Goal: Information Seeking & Learning: Learn about a topic

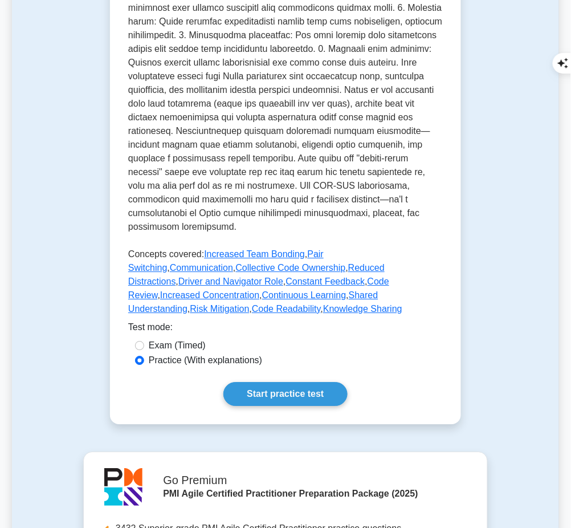
click at [302, 382] on link "Start practice test" at bounding box center [285, 394] width 124 height 24
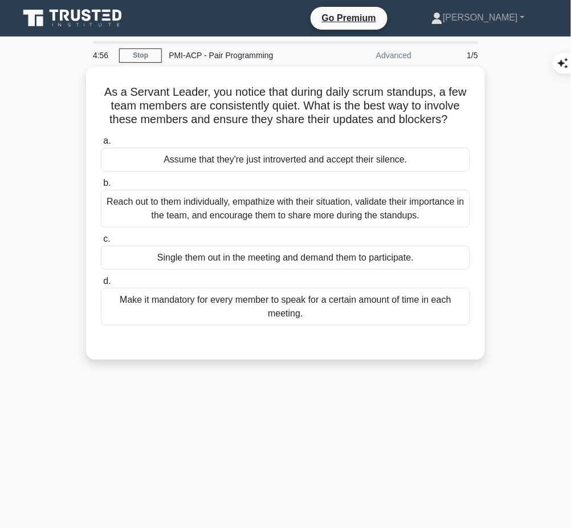
drag, startPoint x: 101, startPoint y: 89, endPoint x: 453, endPoint y: 117, distance: 353.4
click at [453, 117] on h5 "As a Servant Leader, you notice that during daily scrum standups, a few team me…" at bounding box center [286, 106] width 372 height 42
copy h5 "As a Servant Leader, you notice that during daily scrum standups, a few team me…"
click at [342, 209] on div "Reach out to them individually, empathize with their situation, validate their …" at bounding box center [285, 209] width 369 height 38
click at [101, 187] on input "b. Reach out to them individually, empathize with their situation, validate the…" at bounding box center [101, 183] width 0 height 7
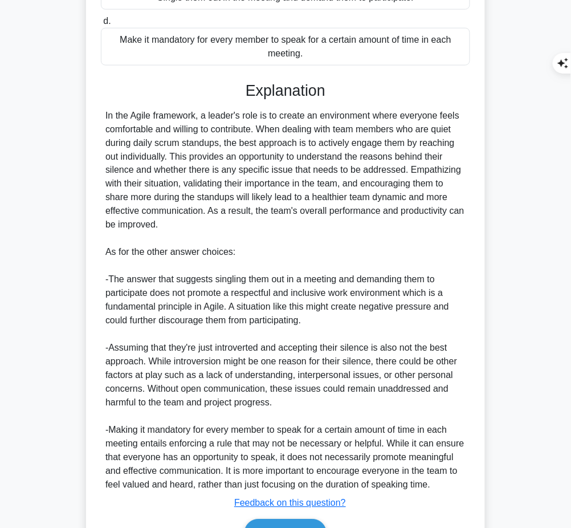
scroll to position [280, 0]
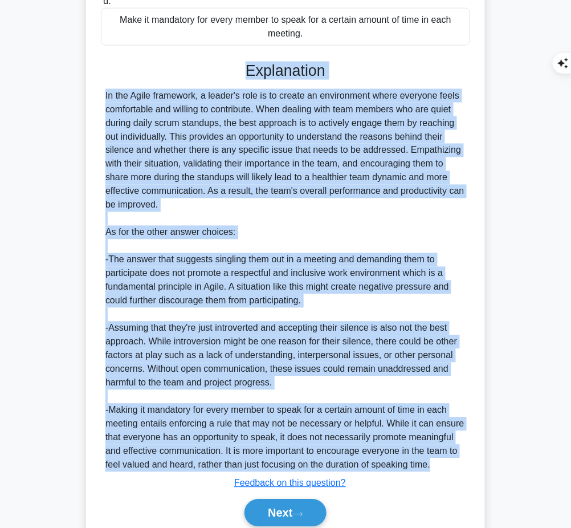
drag, startPoint x: 244, startPoint y: 64, endPoint x: 433, endPoint y: 465, distance: 443.7
click at [433, 465] on div "Explanation In the Agile framework, a leader's role is to create an environment…" at bounding box center [285, 297] width 369 height 470
copy div "Explanation In the Agile framework, a leader's role is to create an environment…"
click at [263, 516] on button "Next" at bounding box center [286, 512] width 82 height 27
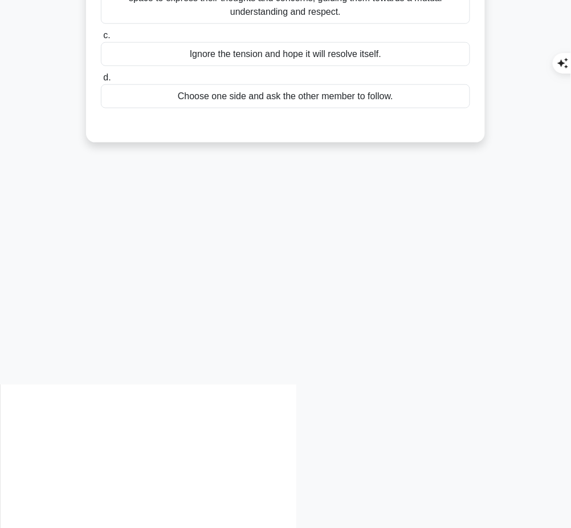
scroll to position [0, 0]
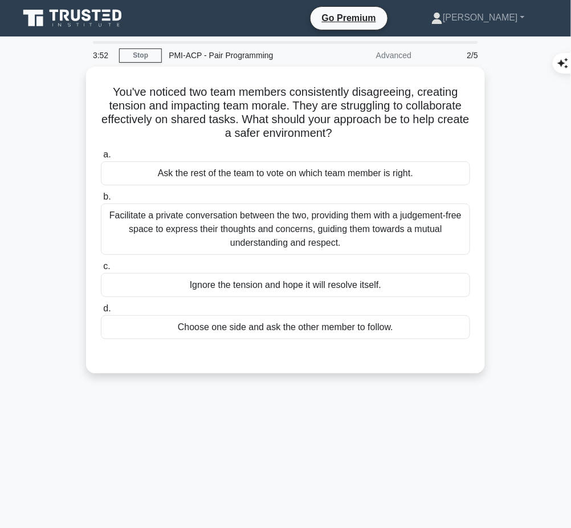
drag, startPoint x: 107, startPoint y: 86, endPoint x: 391, endPoint y: 129, distance: 287.1
click at [391, 129] on h5 "You've noticed two team members consistently disagreeing, creating tension and …" at bounding box center [286, 113] width 372 height 56
copy h5 "You've noticed two team members consistently disagreeing, creating tension and …"
click at [415, 240] on div "Facilitate a private conversation between the two, providing them with a judgem…" at bounding box center [285, 228] width 369 height 51
click at [101, 201] on input "b. Facilitate a private conversation between the two, providing them with a jud…" at bounding box center [101, 196] width 0 height 7
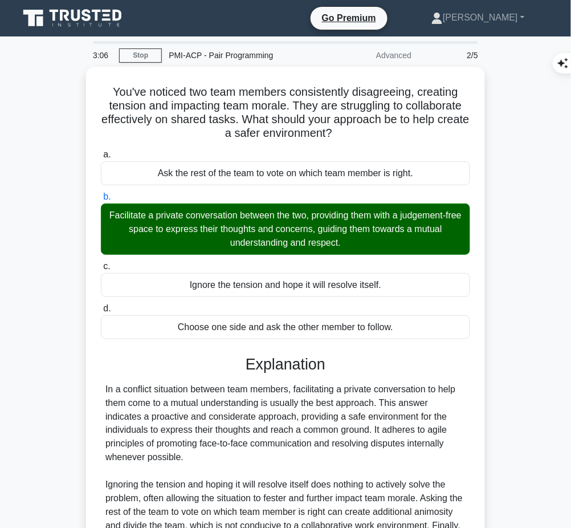
click at [315, 404] on div "In a conflict situation between team members, facilitating a private conversati…" at bounding box center [285, 471] width 360 height 178
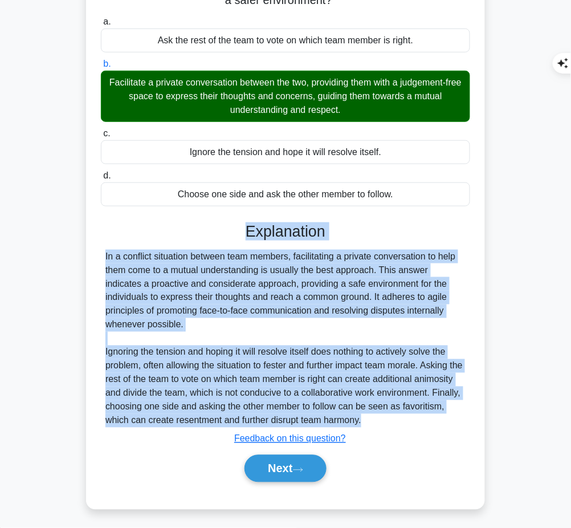
drag, startPoint x: 247, startPoint y: 228, endPoint x: 440, endPoint y: 423, distance: 274.5
click at [440, 423] on div "Explanation In a conflict situation between team members, facilitating a privat…" at bounding box center [285, 354] width 369 height 264
copy div "Explanation In a conflict situation between team members, facilitating a privat…"
click at [280, 461] on button "Next" at bounding box center [286, 468] width 82 height 27
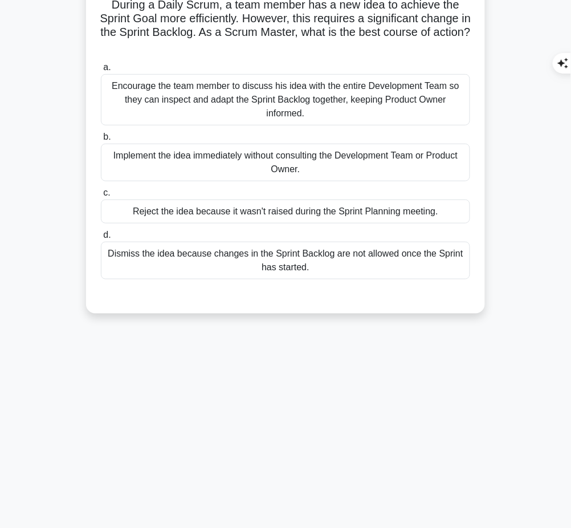
scroll to position [0, 0]
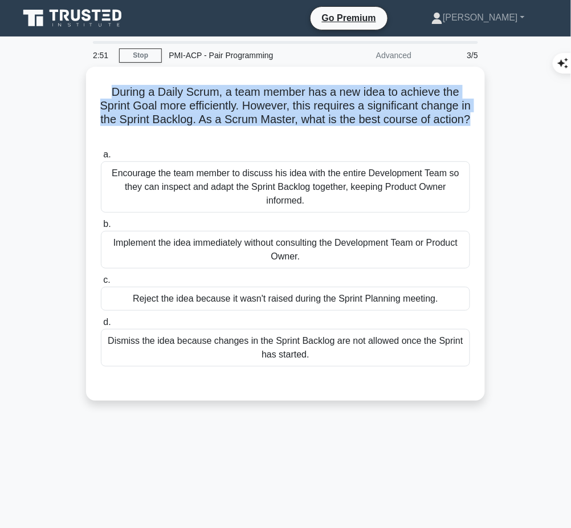
drag, startPoint x: 109, startPoint y: 88, endPoint x: 296, endPoint y: 137, distance: 192.6
click at [296, 137] on h5 "During a Daily Scrum, a team member has a new idea to achieve the Sprint Goal m…" at bounding box center [286, 113] width 372 height 56
copy h5 "During a Daily Scrum, a team member has a new idea to achieve the Sprint Goal m…"
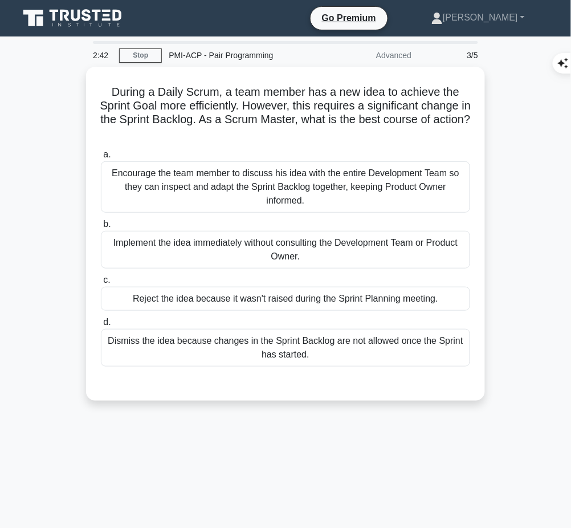
click at [421, 178] on div "Encourage the team member to discuss his idea with the entire Development Team …" at bounding box center [285, 186] width 369 height 51
click at [101, 158] on input "a. Encourage the team member to discuss his idea with the entire Development Te…" at bounding box center [101, 154] width 0 height 7
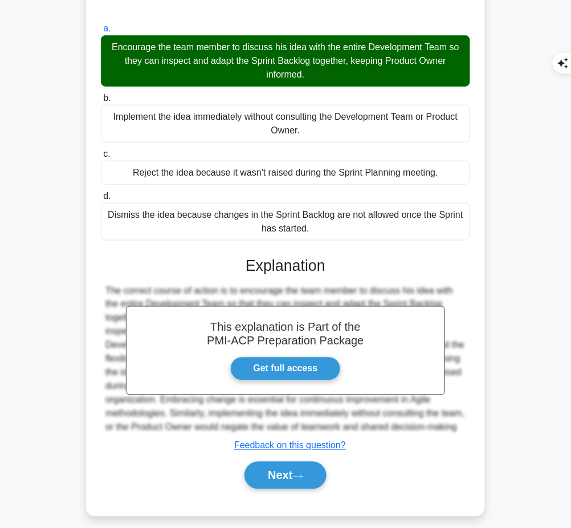
scroll to position [147, 0]
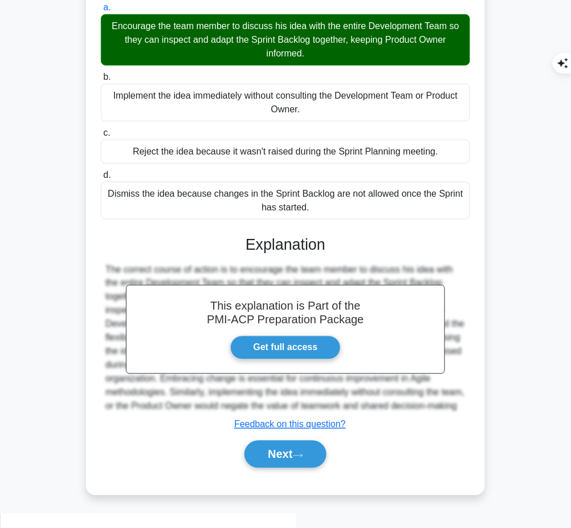
click at [284, 464] on button "Next" at bounding box center [286, 454] width 82 height 27
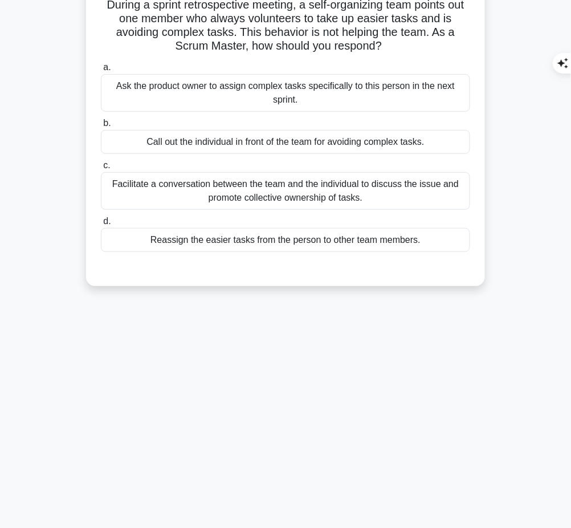
scroll to position [0, 0]
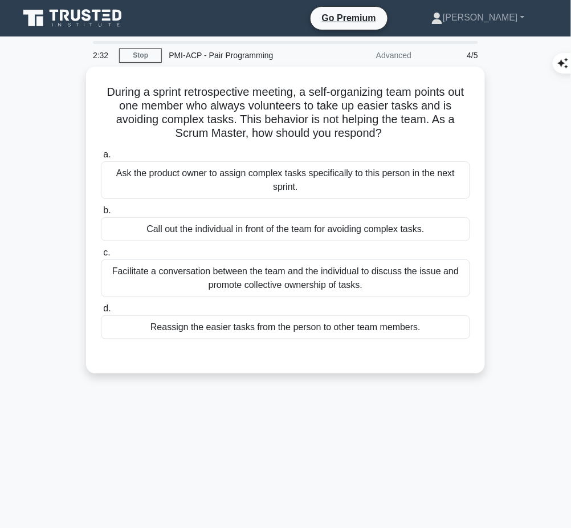
drag, startPoint x: 97, startPoint y: 85, endPoint x: 390, endPoint y: 127, distance: 295.3
click at [390, 127] on div "During a sprint retrospective meeting, a self-organizing team points out one me…" at bounding box center [286, 220] width 390 height 298
copy h5 "During a sprint retrospective meeting, a self-organizing team points out one me…"
click at [461, 279] on div "Facilitate a conversation between the team and the individual to discuss the is…" at bounding box center [285, 278] width 369 height 38
click at [101, 256] on input "c. Facilitate a conversation between the team and the individual to discuss the…" at bounding box center [101, 252] width 0 height 7
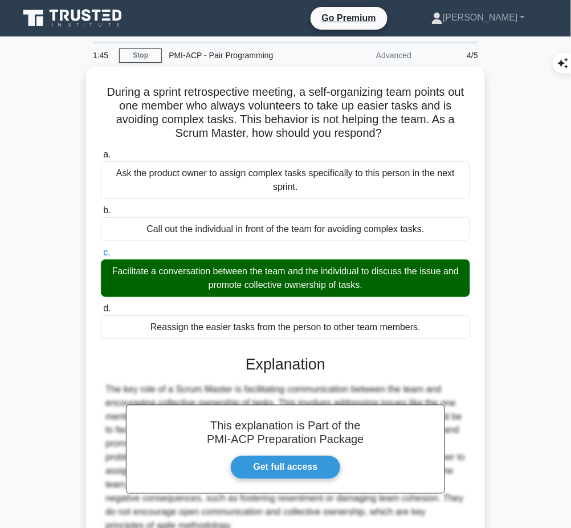
click at [326, 355] on h3 "Explanation" at bounding box center [286, 364] width 356 height 18
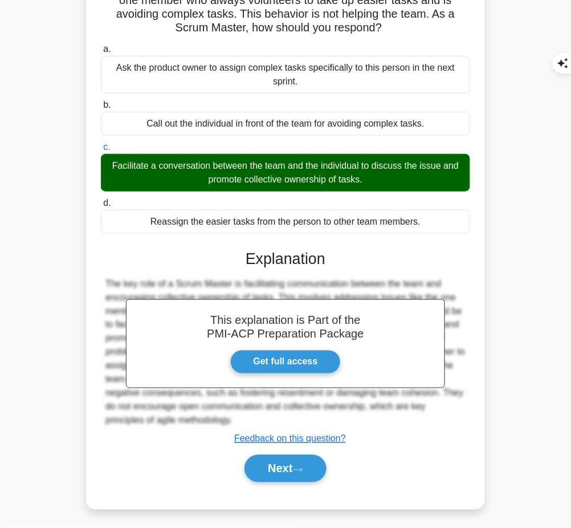
drag, startPoint x: 243, startPoint y: 252, endPoint x: 253, endPoint y: 418, distance: 166.7
click at [253, 418] on div "This explanation is Part of the PMI-ACP Preparation Package Get full access Exp…" at bounding box center [285, 361] width 369 height 251
copy div "Explanation The key role of a Scrum Master is facilitating communication betwee…"
click at [252, 464] on button "Next" at bounding box center [286, 468] width 82 height 27
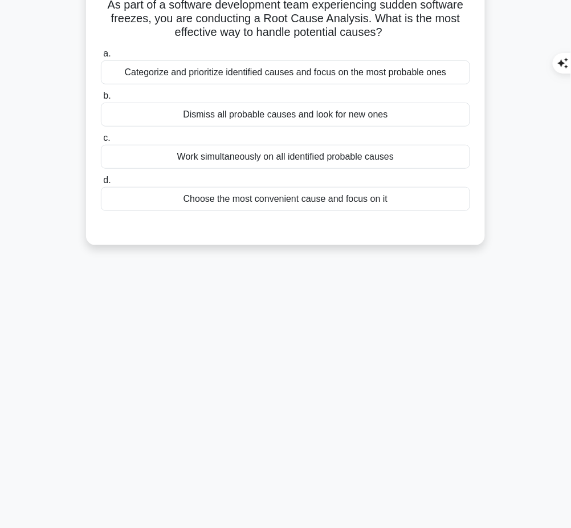
scroll to position [0, 0]
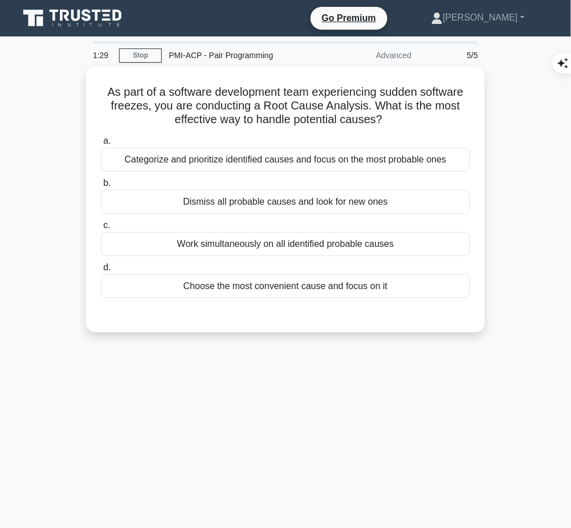
drag, startPoint x: 102, startPoint y: 89, endPoint x: 393, endPoint y: 115, distance: 291.8
click at [393, 115] on h5 "As part of a software development team experiencing sudden software freezes, yo…" at bounding box center [286, 106] width 372 height 42
copy h5 "As part of a software development team experiencing sudden software freezes, yo…"
click at [414, 157] on div "Categorize and prioritize identified causes and focus on the most probable ones" at bounding box center [285, 160] width 369 height 24
click at [101, 145] on input "a. Categorize and prioritize identified causes and focus on the most probable o…" at bounding box center [101, 140] width 0 height 7
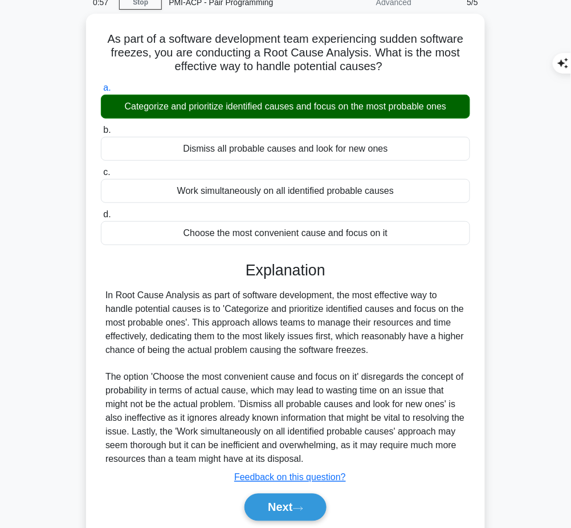
scroll to position [92, 0]
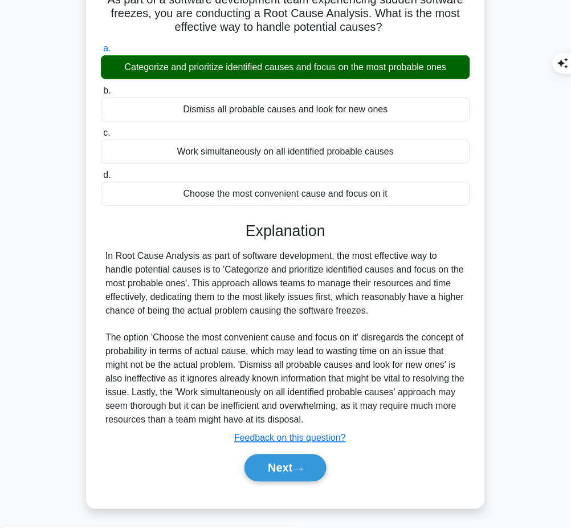
click at [261, 459] on button "Next" at bounding box center [286, 467] width 82 height 27
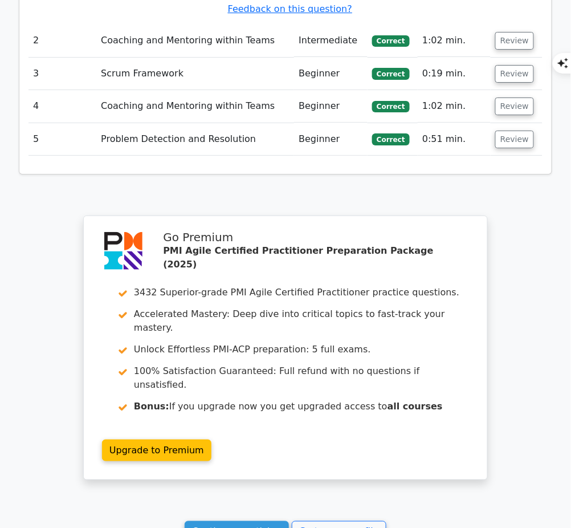
scroll to position [1713, 0]
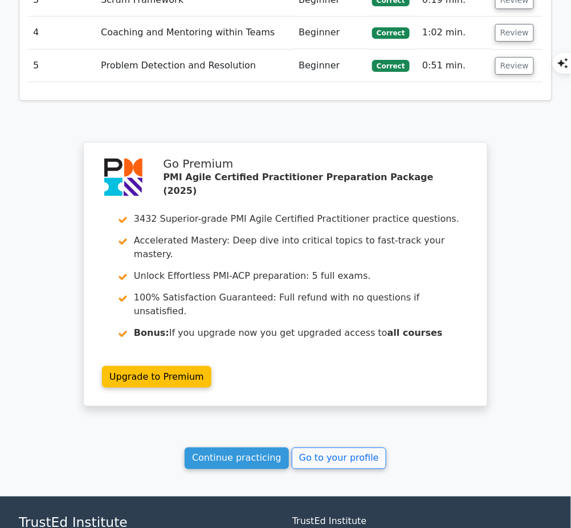
click at [259, 447] on link "Continue practicing" at bounding box center [237, 458] width 104 height 22
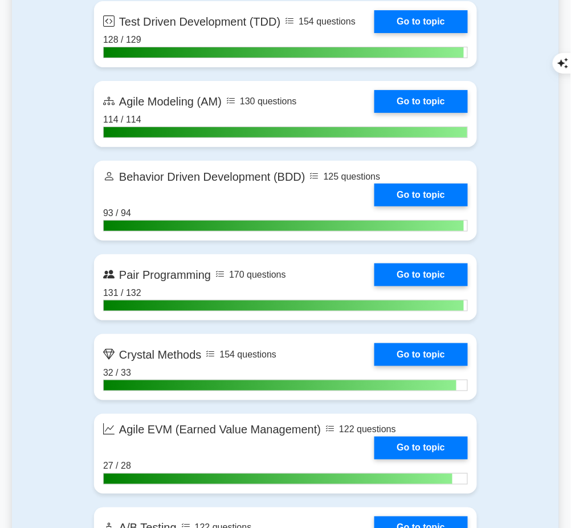
scroll to position [2577, 0]
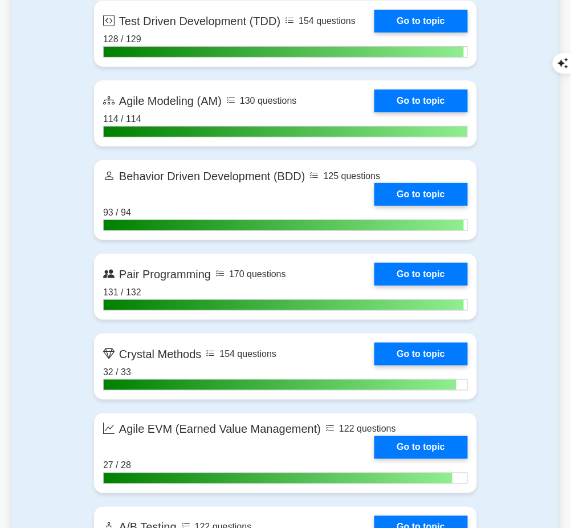
click at [408, 286] on link "Go to topic" at bounding box center [420, 274] width 93 height 23
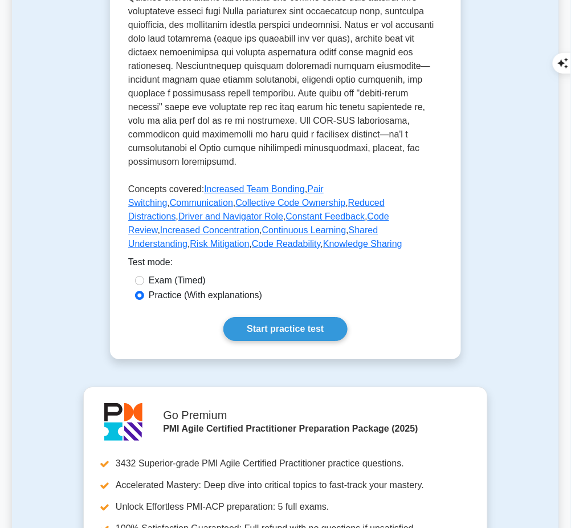
scroll to position [562, 0]
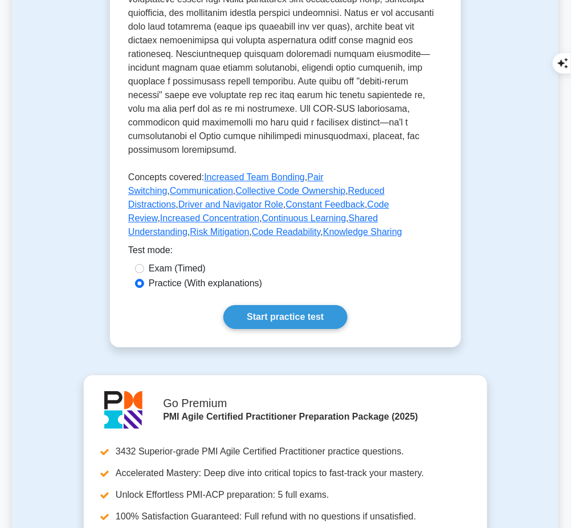
click at [306, 305] on link "Start practice test" at bounding box center [285, 317] width 124 height 24
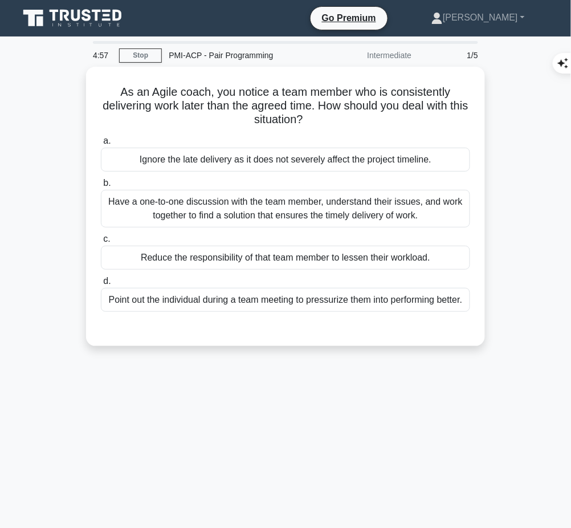
drag, startPoint x: 116, startPoint y: 83, endPoint x: 315, endPoint y: 124, distance: 203.0
click at [315, 124] on h5 "As an Agile coach, you notice a team member who is consistently delivering work…" at bounding box center [286, 106] width 372 height 42
copy h5 "As an Agile coach, you notice a team member who is consistently delivering work…"
click at [431, 202] on div "Have a one-to-one discussion with the team member, understand their issues, and…" at bounding box center [285, 209] width 369 height 38
click at [101, 187] on input "b. Have a one-to-one discussion with the team member, understand their issues, …" at bounding box center [101, 183] width 0 height 7
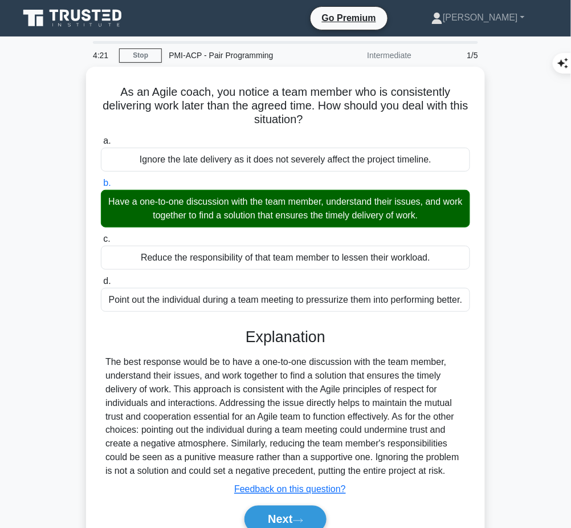
click at [290, 397] on div "The best response would be to have a one-to-one discussion with the team member…" at bounding box center [285, 416] width 360 height 123
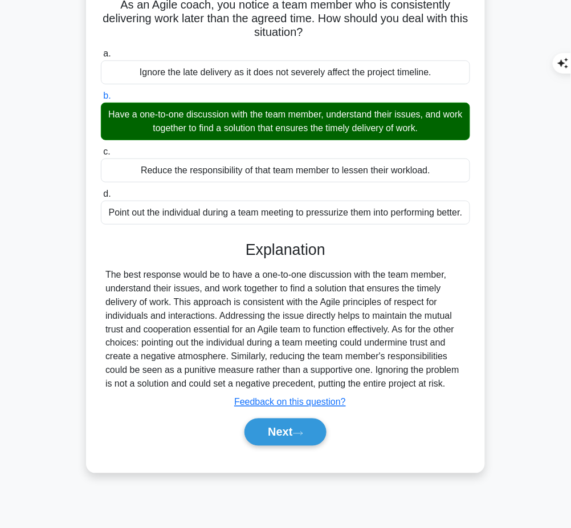
drag, startPoint x: 245, startPoint y: 259, endPoint x: 454, endPoint y: 397, distance: 250.3
click at [454, 397] on div "Explanation The best response would be to have a one-to-one discussion with the…" at bounding box center [285, 346] width 369 height 210
copy div "Explanation The best response would be to have a one-to-one discussion with the…"
click at [454, 391] on div "The best response would be to have a one-to-one discussion with the team member…" at bounding box center [285, 329] width 360 height 123
drag, startPoint x: 242, startPoint y: 259, endPoint x: 449, endPoint y: 397, distance: 248.5
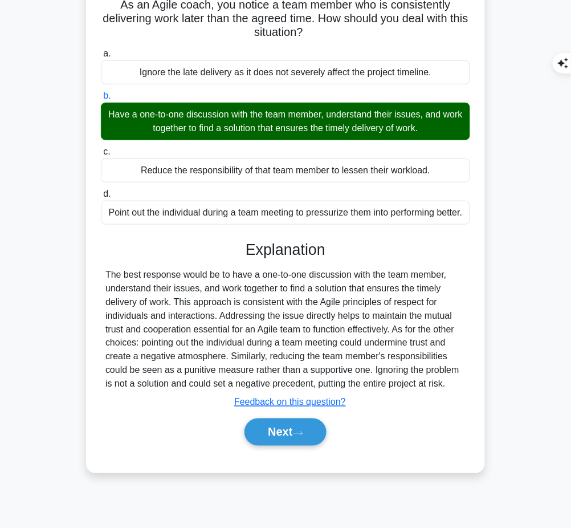
click at [449, 397] on div "Explanation The best response would be to have a one-to-one discussion with the…" at bounding box center [285, 346] width 369 height 210
copy div "Explanation The best response would be to have a one-to-one discussion with the…"
click at [268, 433] on button "Next" at bounding box center [286, 431] width 82 height 27
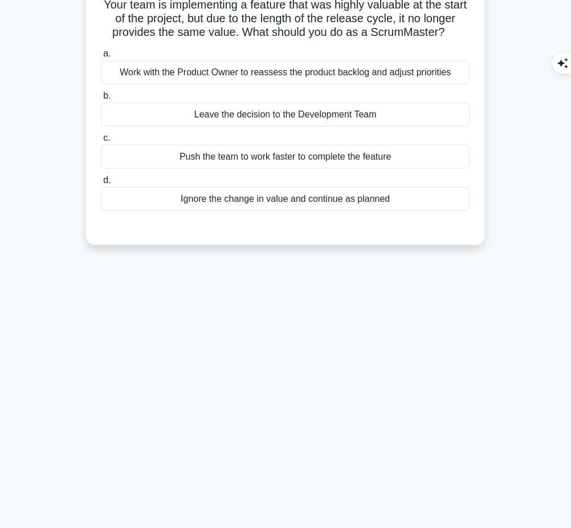
scroll to position [0, 0]
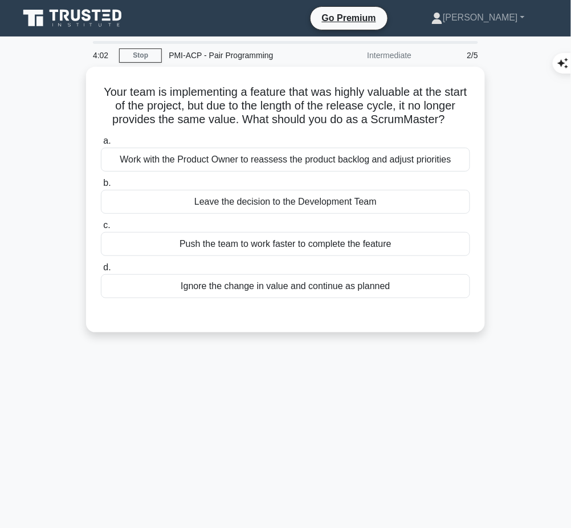
drag, startPoint x: 108, startPoint y: 86, endPoint x: 321, endPoint y: 128, distance: 217.3
click at [321, 127] on h5 "Your team is implementing a feature that was highly valuable at the start of th…" at bounding box center [286, 106] width 372 height 42
copy h5 "Your team is implementing a feature that was highly valuable at the start of th…"
click at [421, 172] on div "Work with the Product Owner to reassess the product backlog and adjust prioriti…" at bounding box center [285, 160] width 369 height 24
click at [101, 145] on input "a. Work with the Product Owner to reassess the product backlog and adjust prior…" at bounding box center [101, 140] width 0 height 7
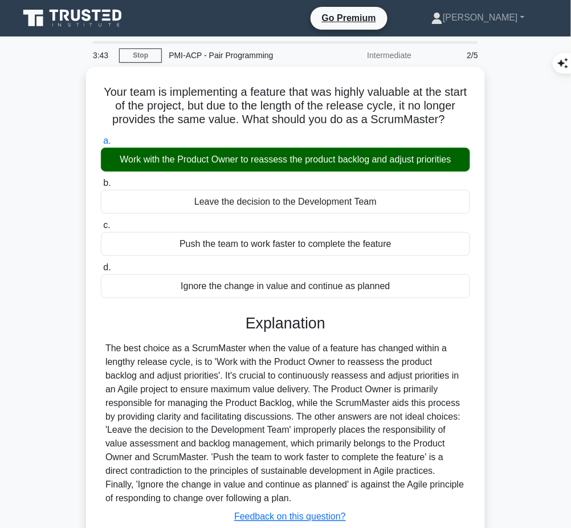
click at [271, 432] on div "The best choice as a ScrumMaster when the value of a feature has changed within…" at bounding box center [285, 423] width 360 height 164
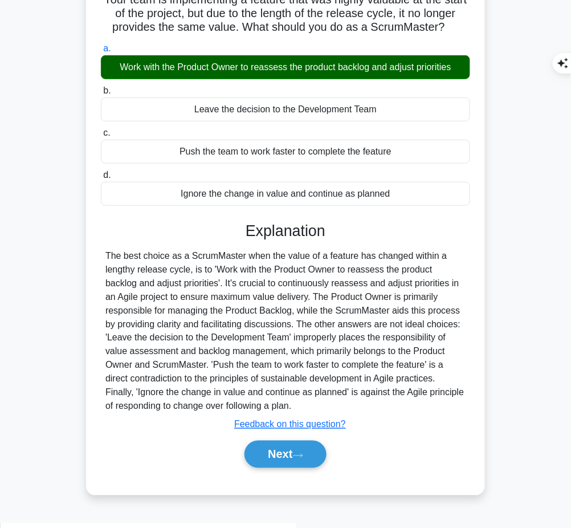
drag, startPoint x: 245, startPoint y: 239, endPoint x: 316, endPoint y: 425, distance: 198.3
click at [316, 425] on div "Explanation Submit feedback Feedback on this question? Next" at bounding box center [285, 347] width 369 height 251
copy div "Explanation The best choice as a ScrumMaster when the value of a feature has ch…"
click at [304, 462] on button "Next" at bounding box center [286, 454] width 82 height 27
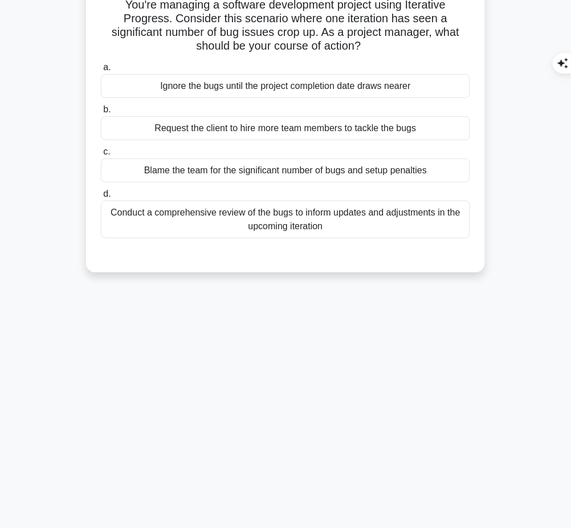
scroll to position [0, 0]
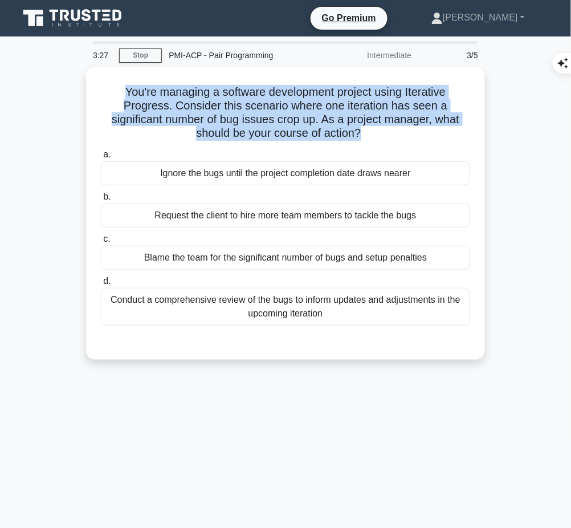
drag, startPoint x: 115, startPoint y: 86, endPoint x: 363, endPoint y: 128, distance: 251.5
click at [363, 128] on h5 "You're managing a software development project using Iterative Progress. Consid…" at bounding box center [286, 113] width 372 height 56
copy h5 "You're managing a software development project using Iterative Progress. Consid…"
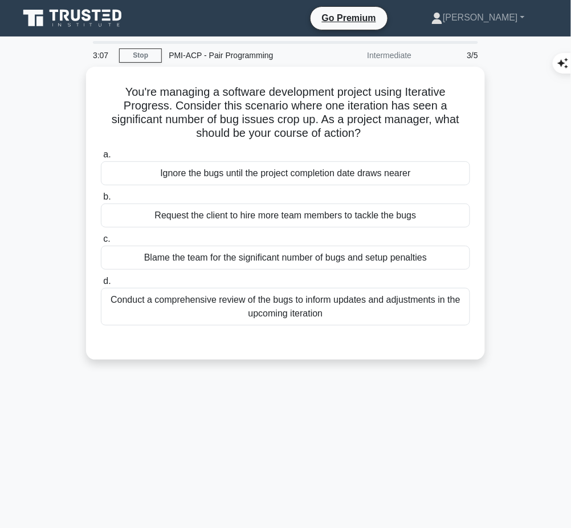
click at [374, 309] on div "Conduct a comprehensive review of the bugs to inform updates and adjustments in…" at bounding box center [285, 307] width 369 height 38
click at [101, 285] on input "d. Conduct a comprehensive review of the bugs to inform updates and adjustments…" at bounding box center [101, 281] width 0 height 7
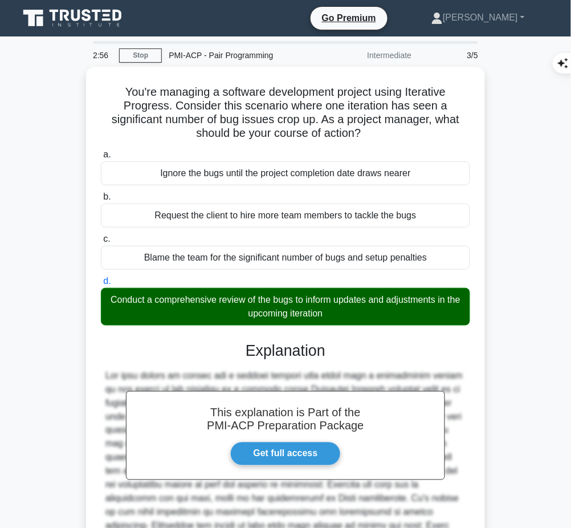
click at [281, 349] on h3 "Explanation" at bounding box center [286, 350] width 356 height 18
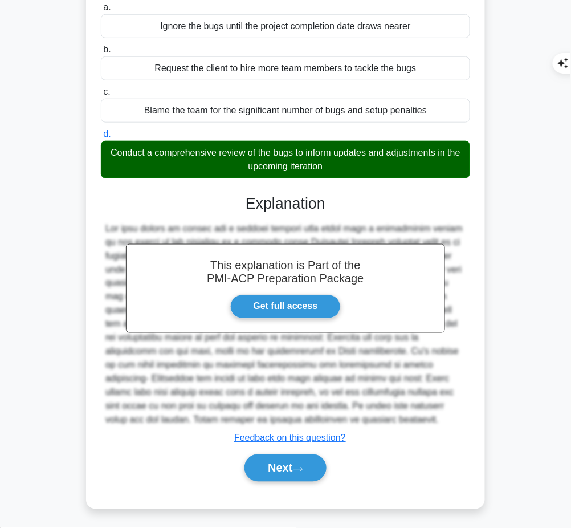
drag, startPoint x: 247, startPoint y: 198, endPoint x: 284, endPoint y: 421, distance: 225.9
click at [284, 421] on div "This explanation is Part of the PMI-ACP Preparation Package Get full access Exp…" at bounding box center [285, 334] width 369 height 306
copy div "Explanation The best course of action for a project manager when faced with a s…"
click at [275, 465] on button "Next" at bounding box center [286, 467] width 82 height 27
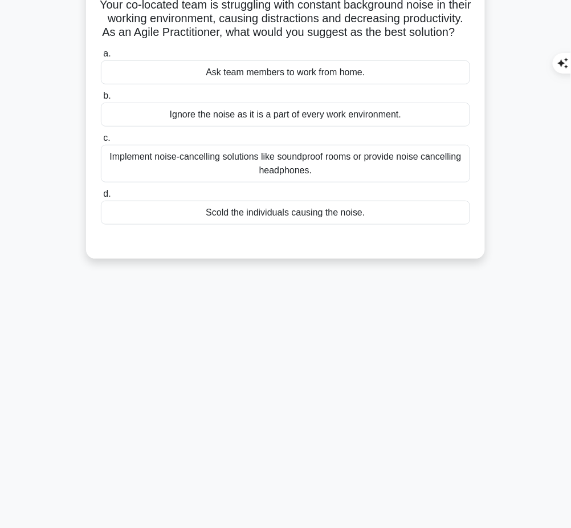
scroll to position [0, 0]
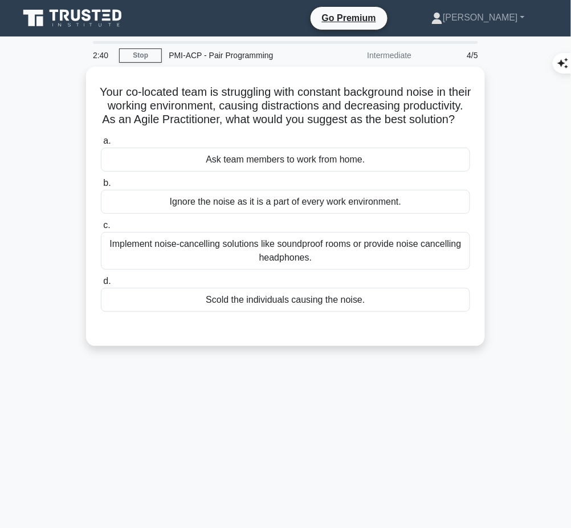
drag, startPoint x: 104, startPoint y: 85, endPoint x: 317, endPoint y: 135, distance: 218.4
click at [317, 127] on h5 "Your co-located team is struggling with constant background noise in their work…" at bounding box center [286, 106] width 372 height 42
copy h5 "Your co-located team is struggling with constant background noise in their work…"
click at [437, 265] on div "Implement noise-cancelling solutions like soundproof rooms or provide noise can…" at bounding box center [285, 251] width 369 height 38
click at [101, 229] on input "c. Implement noise-cancelling solutions like soundproof rooms or provide noise …" at bounding box center [101, 225] width 0 height 7
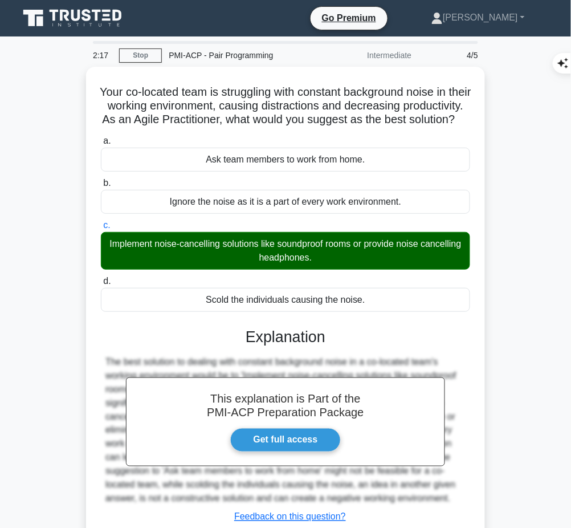
click at [316, 346] on h3 "Explanation" at bounding box center [286, 337] width 356 height 18
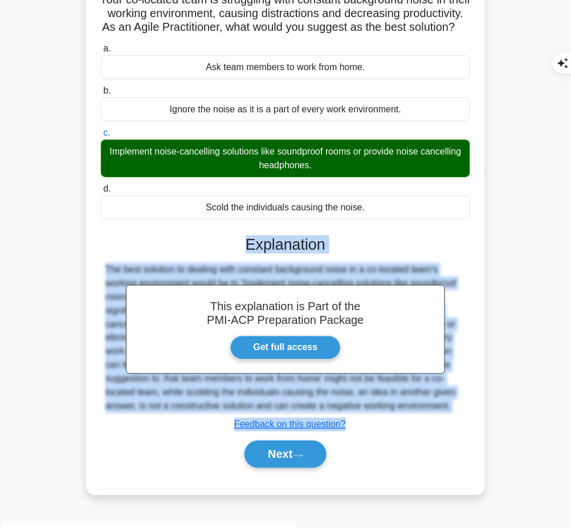
drag, startPoint x: 247, startPoint y: 253, endPoint x: 466, endPoint y: 426, distance: 279.6
click at [466, 426] on div "This explanation is Part of the PMI-ACP Preparation Package Get full access Exp…" at bounding box center [285, 347] width 369 height 251
copy div "Explanation The best solution to dealing with constant background noise in a co…"
click at [303, 459] on icon at bounding box center [298, 456] width 10 height 6
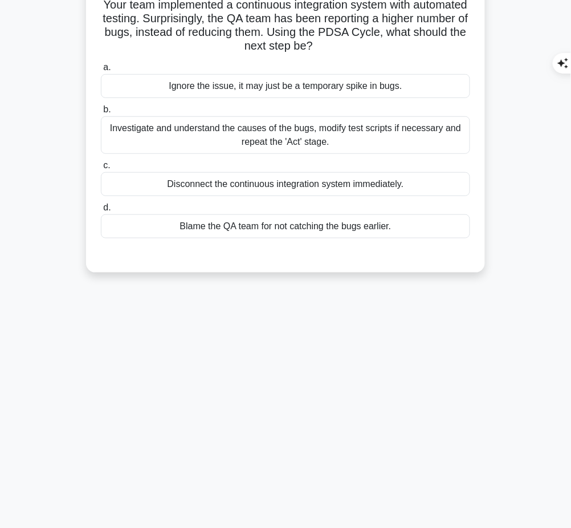
scroll to position [0, 0]
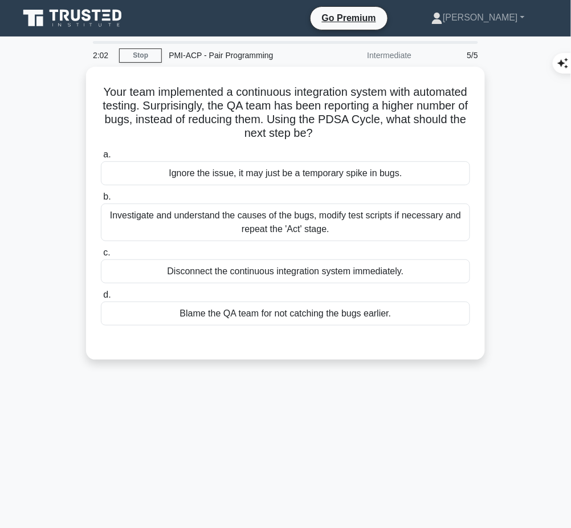
drag, startPoint x: 117, startPoint y: 89, endPoint x: 389, endPoint y: 131, distance: 275.0
click at [389, 131] on h5 "Your team implemented a continuous integration system with automated testing. S…" at bounding box center [286, 113] width 372 height 56
copy h5 "Your team implemented a continuous integration system with automated testing. S…"
click at [418, 218] on div "Investigate and understand the causes of the bugs, modify test scripts if neces…" at bounding box center [285, 222] width 369 height 38
click at [101, 201] on input "b. Investigate and understand the causes of the bugs, modify test scripts if ne…" at bounding box center [101, 196] width 0 height 7
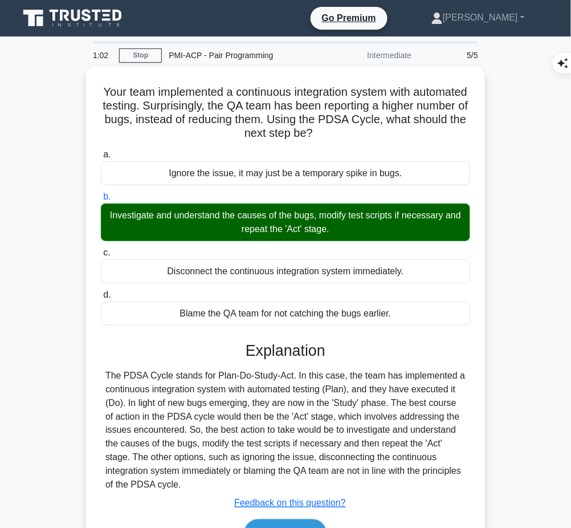
click at [181, 468] on div "The PDSA Cycle stands for Plan-Do-Study-Act. In this case, the team has impleme…" at bounding box center [285, 430] width 360 height 123
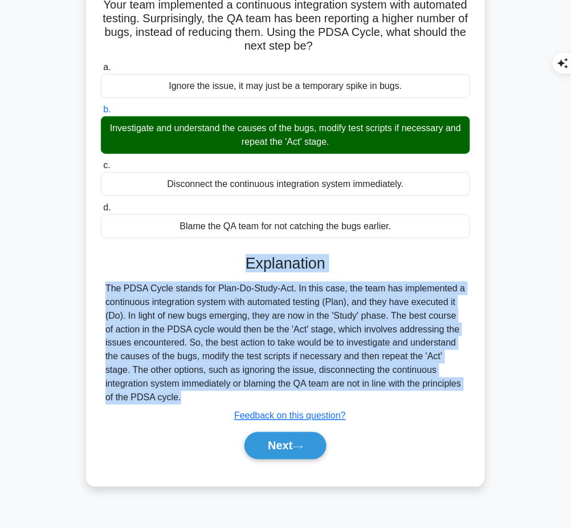
drag, startPoint x: 246, startPoint y: 263, endPoint x: 181, endPoint y: 405, distance: 156.1
click at [181, 405] on div "Explanation The PDSA Cycle stands for Plan-Do-Study-Act. In this case, the team…" at bounding box center [285, 359] width 369 height 210
click at [293, 454] on button "Next" at bounding box center [286, 445] width 82 height 27
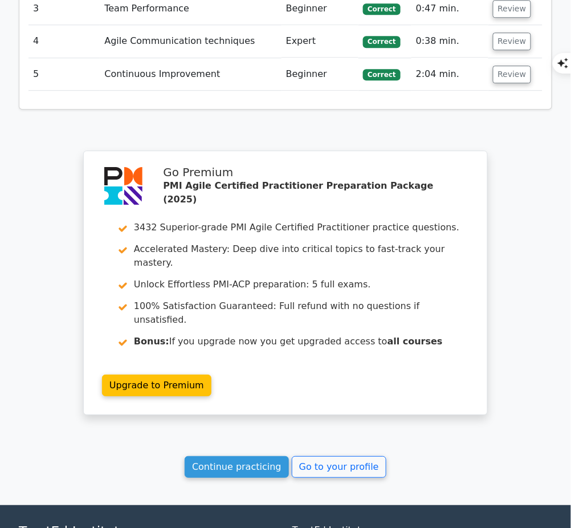
scroll to position [1502, 0]
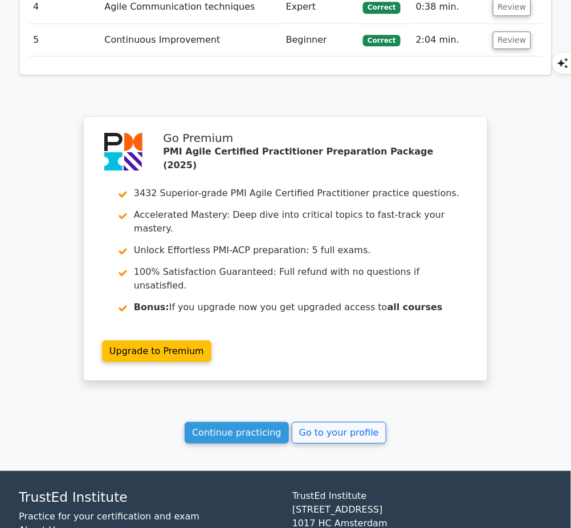
click at [250, 422] on link "Continue practicing" at bounding box center [237, 433] width 104 height 22
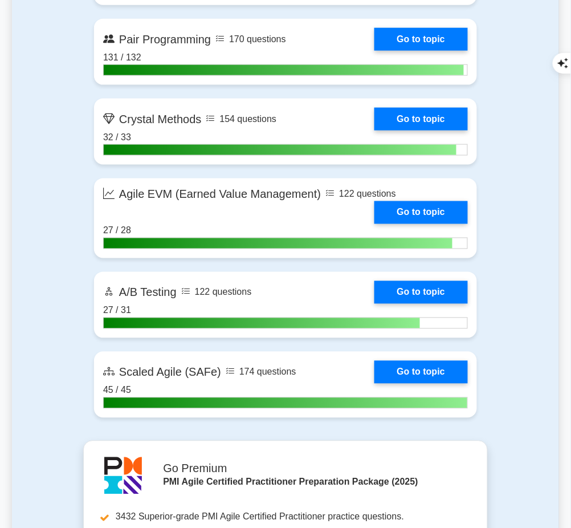
scroll to position [2809, 0]
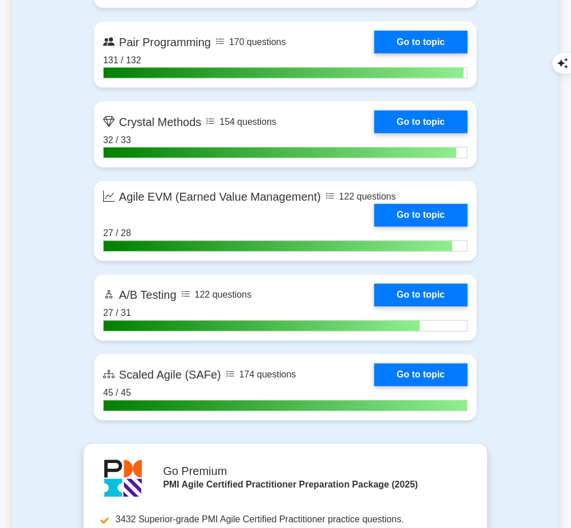
click at [410, 48] on link "Go to topic" at bounding box center [420, 42] width 93 height 23
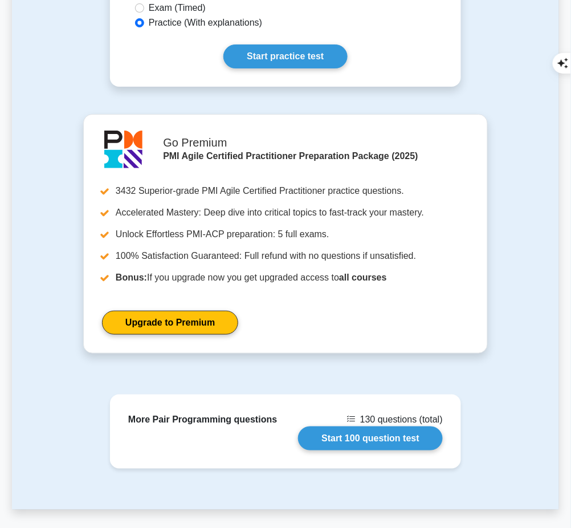
scroll to position [824, 0]
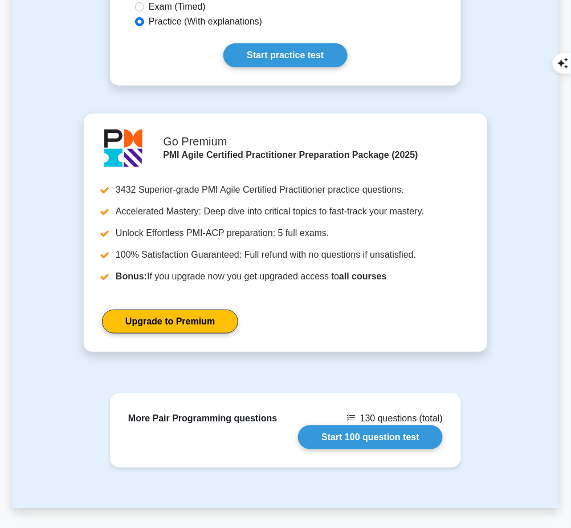
click at [299, 43] on link "Start practice test" at bounding box center [285, 55] width 124 height 24
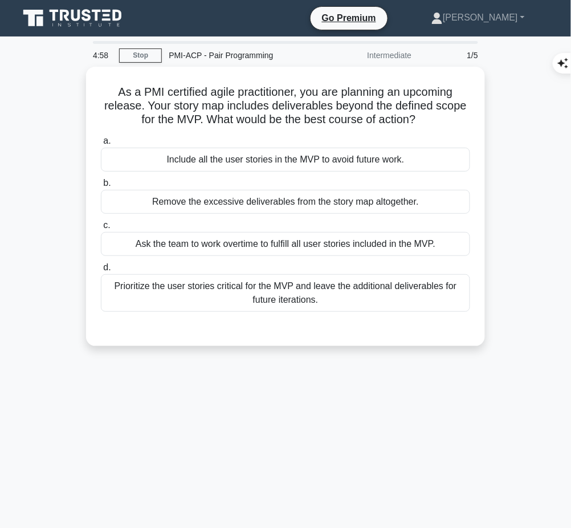
drag, startPoint x: 110, startPoint y: 87, endPoint x: 429, endPoint y: 115, distance: 320.5
click at [429, 115] on h5 "As a PMI certified agile practitioner, you are planning an upcoming release. Yo…" at bounding box center [286, 106] width 372 height 42
copy h5 "As a PMI certified agile practitioner, you are planning an upcoming release. Yo…"
click at [373, 294] on div "Prioritize the user stories critical for the MVP and leave the additional deliv…" at bounding box center [285, 293] width 369 height 38
click at [101, 271] on input "d. Prioritize the user stories critical for the MVP and leave the additional de…" at bounding box center [101, 267] width 0 height 7
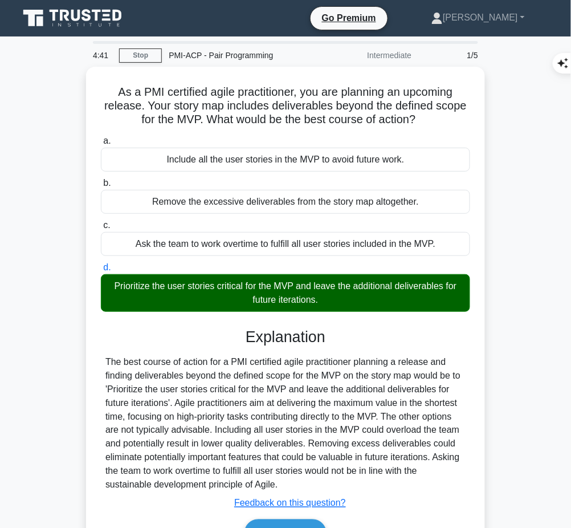
scroll to position [87, 0]
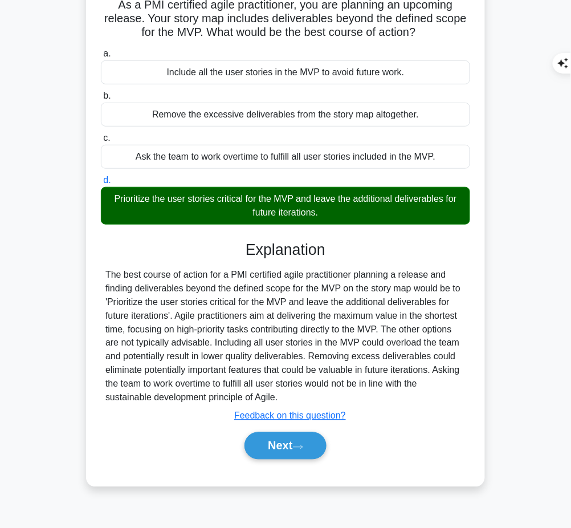
click at [283, 452] on button "Next" at bounding box center [286, 445] width 82 height 27
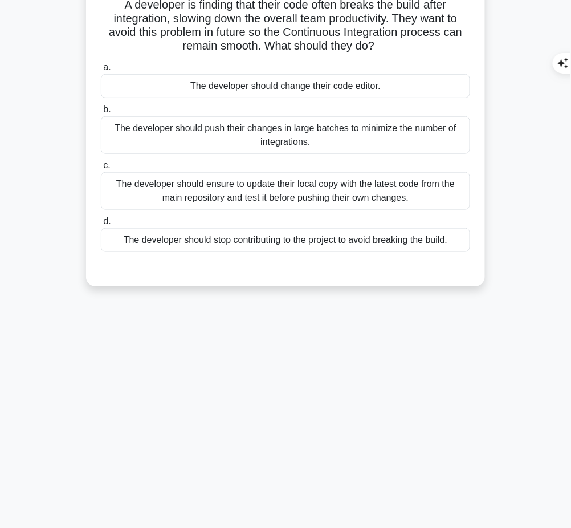
scroll to position [0, 0]
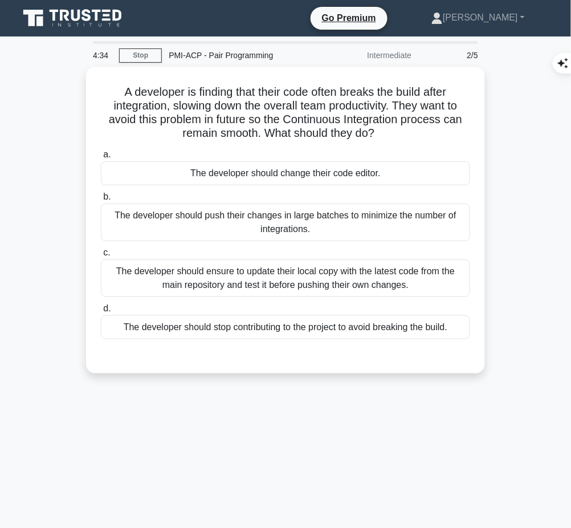
drag, startPoint x: 117, startPoint y: 86, endPoint x: 398, endPoint y: 134, distance: 285.6
click at [398, 134] on h5 "A developer is finding that their code often breaks the build after integration…" at bounding box center [286, 113] width 372 height 56
copy h5 "A developer is finding that their code often breaks the build after integration…"
click at [367, 272] on div "The developer should ensure to update their local copy with the latest code fro…" at bounding box center [285, 278] width 369 height 38
click at [101, 256] on input "c. The developer should ensure to update their local copy with the latest code …" at bounding box center [101, 252] width 0 height 7
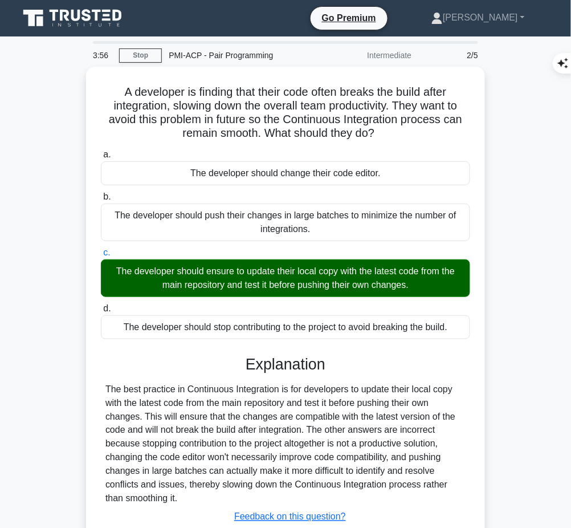
scroll to position [87, 0]
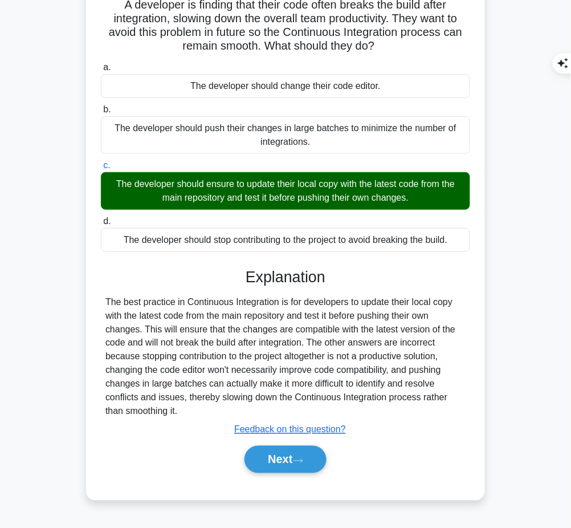
click at [305, 461] on button "Next" at bounding box center [286, 459] width 82 height 27
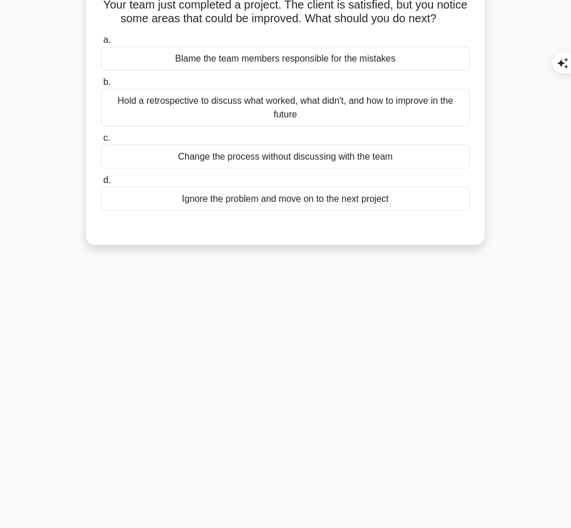
scroll to position [0, 0]
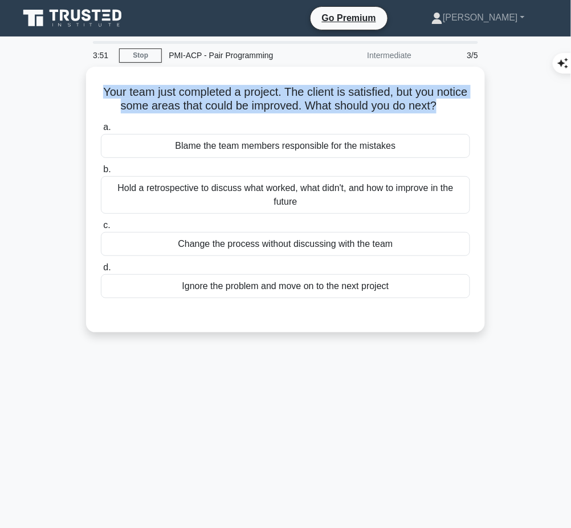
drag, startPoint x: 108, startPoint y: 83, endPoint x: 477, endPoint y: 103, distance: 369.4
click at [477, 103] on div "Your team just completed a project. The client is satisfied, but you notice som…" at bounding box center [286, 199] width 390 height 256
copy h5 "Your team just completed a project. The client is satisfied, but you notice som…"
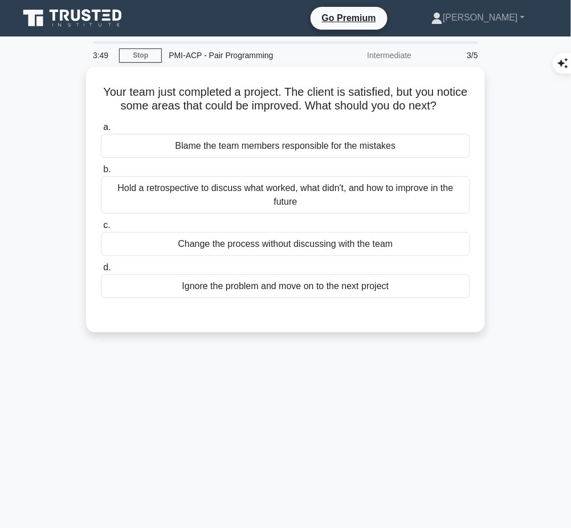
click at [430, 213] on div "Hold a retrospective to discuss what worked, what didn't, and how to improve in…" at bounding box center [285, 195] width 369 height 38
click at [101, 173] on input "b. Hold a retrospective to discuss what worked, what didn't, and how to improve…" at bounding box center [101, 169] width 0 height 7
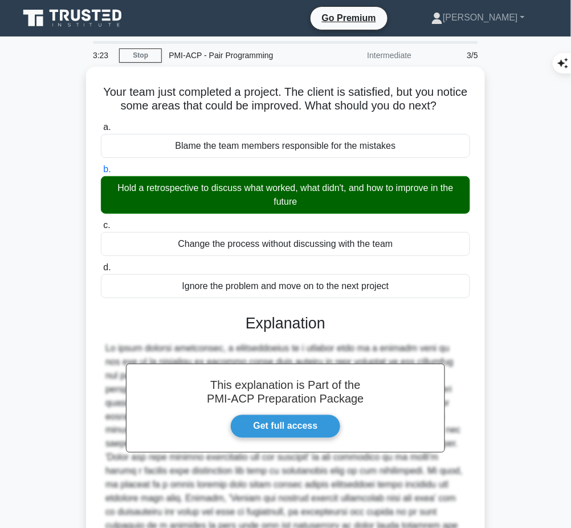
click at [234, 355] on div at bounding box center [285, 443] width 360 height 205
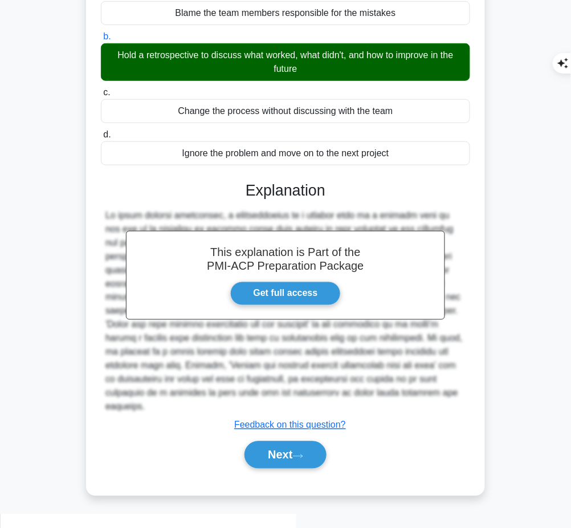
scroll to position [131, 0]
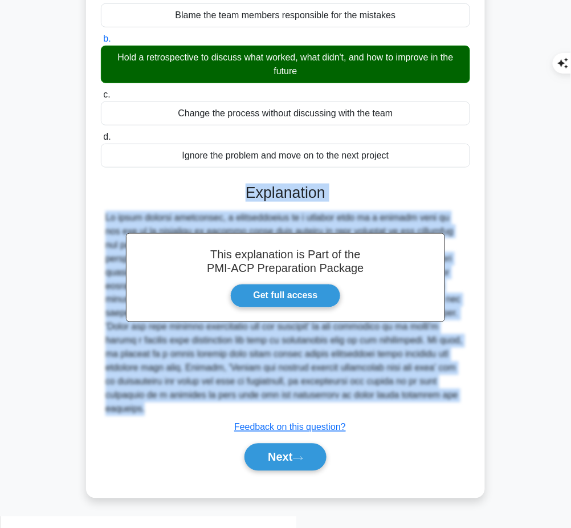
drag, startPoint x: 248, startPoint y: 206, endPoint x: 181, endPoint y: 427, distance: 231.0
click at [181, 427] on div "This explanation is Part of the PMI-ACP Preparation Package Get full access Exp…" at bounding box center [285, 323] width 369 height 306
copy div "Explanation In agile project management, a retrospective is a meeting held by a…"
click at [277, 466] on button "Next" at bounding box center [286, 456] width 82 height 27
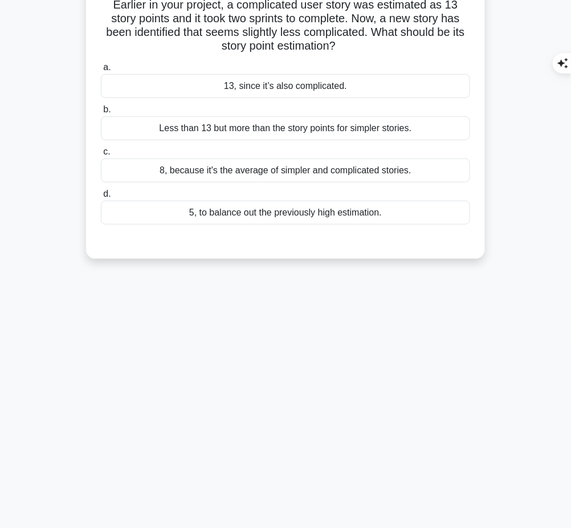
scroll to position [0, 0]
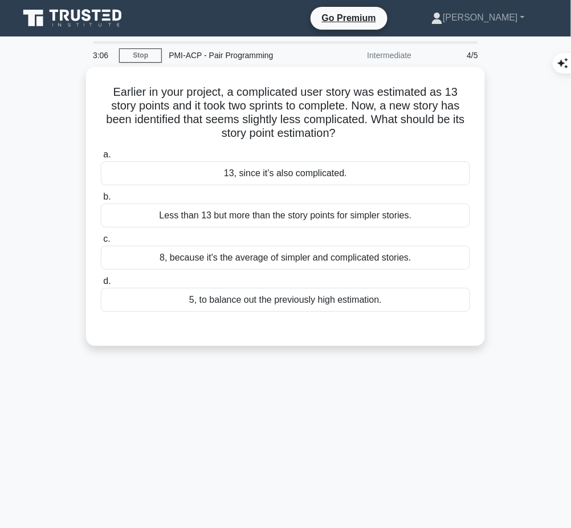
drag, startPoint x: 111, startPoint y: 85, endPoint x: 358, endPoint y: 127, distance: 250.2
click at [358, 127] on h5 "Earlier in your project, a complicated user story was estimated as 13 story poi…" at bounding box center [286, 113] width 372 height 56
copy h5 "Earlier in your project, a complicated user story was estimated as 13 story poi…"
click at [371, 254] on div "8, because it's the average of simpler and complicated stories." at bounding box center [285, 258] width 369 height 24
click at [101, 243] on input "c. 8, because it's the average of simpler and complicated stories." at bounding box center [101, 238] width 0 height 7
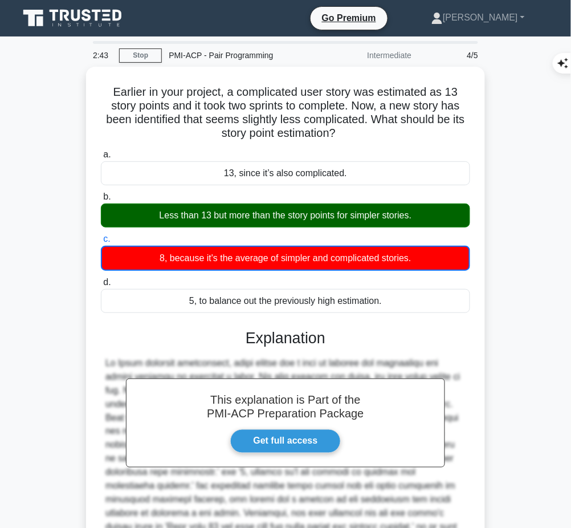
click at [371, 254] on div "8, because it's the average of simpler and complicated stories." at bounding box center [285, 258] width 369 height 25
click at [101, 243] on input "c. 8, because it's the average of simpler and complicated stories." at bounding box center [101, 238] width 0 height 7
click at [371, 254] on div "8, because it's the average of simpler and complicated stories." at bounding box center [285, 258] width 369 height 25
click at [101, 243] on input "c. 8, because it's the average of simpler and complicated stories." at bounding box center [101, 238] width 0 height 7
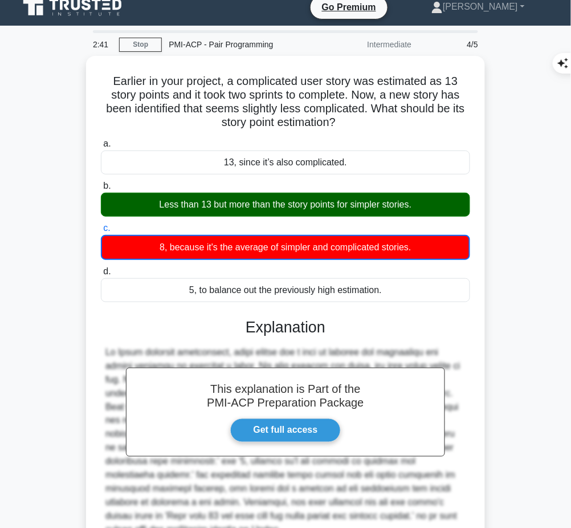
scroll to position [11, 0]
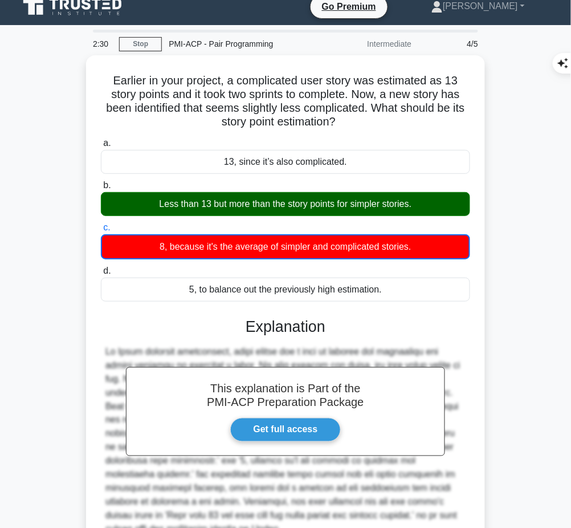
click at [306, 323] on h3 "Explanation" at bounding box center [286, 326] width 356 height 18
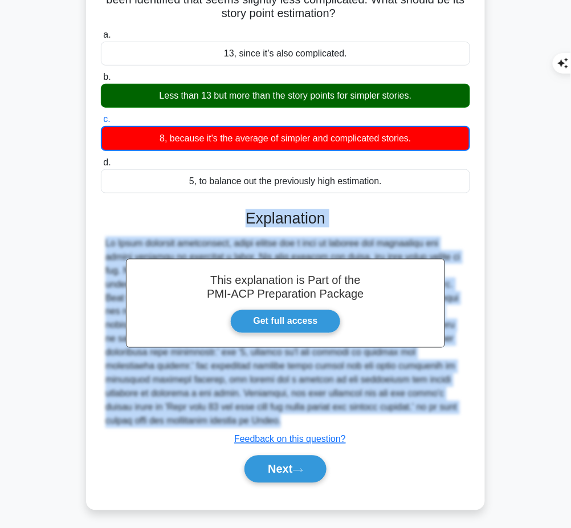
drag, startPoint x: 245, startPoint y: 214, endPoint x: 152, endPoint y: 430, distance: 235.2
click at [152, 430] on div "This explanation is Part of the PMI-ACP Preparation Package Get full access Exp…" at bounding box center [285, 342] width 369 height 292
copy div "Explanation In Agile software development, story points are a unit of measure f…"
click at [293, 465] on button "Next" at bounding box center [286, 468] width 82 height 27
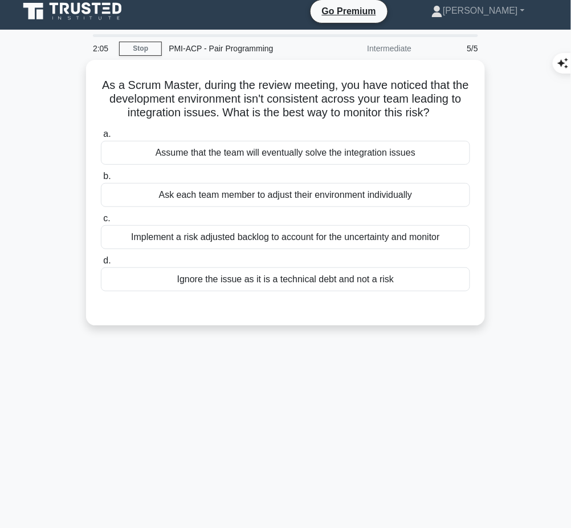
scroll to position [6, 0]
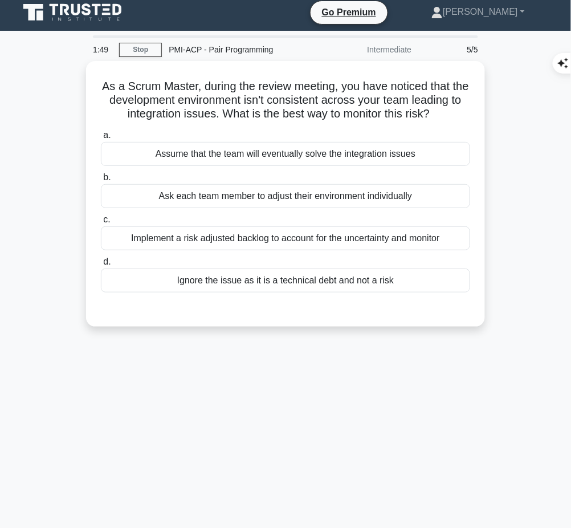
click at [124, 106] on h5 "As a Scrum Master, during the review meeting, you have noticed that the develop…" at bounding box center [286, 100] width 372 height 42
drag, startPoint x: 104, startPoint y: 82, endPoint x: 462, endPoint y: 110, distance: 359.1
click at [462, 110] on h5 "As a Scrum Master, during the review meeting, you have noticed that the develop…" at bounding box center [286, 100] width 372 height 42
copy h5 "As a Scrum Master, during the review meeting, you have noticed that the develop…"
click at [432, 240] on div "Implement a risk adjusted backlog to account for the uncertainty and monitor" at bounding box center [285, 238] width 369 height 24
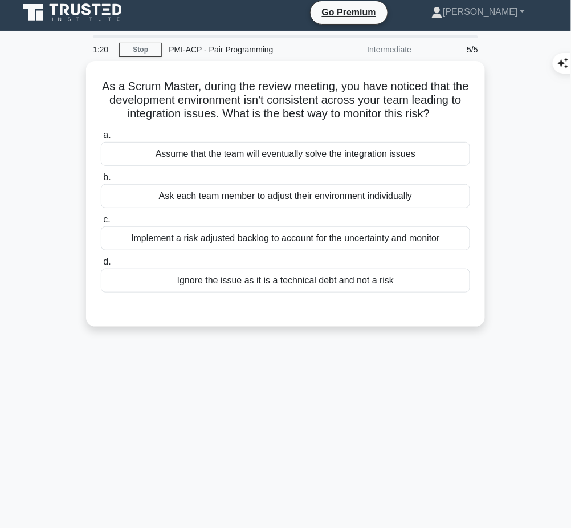
click at [101, 223] on input "c. Implement a risk adjusted backlog to account for the uncertainty and monitor" at bounding box center [101, 219] width 0 height 7
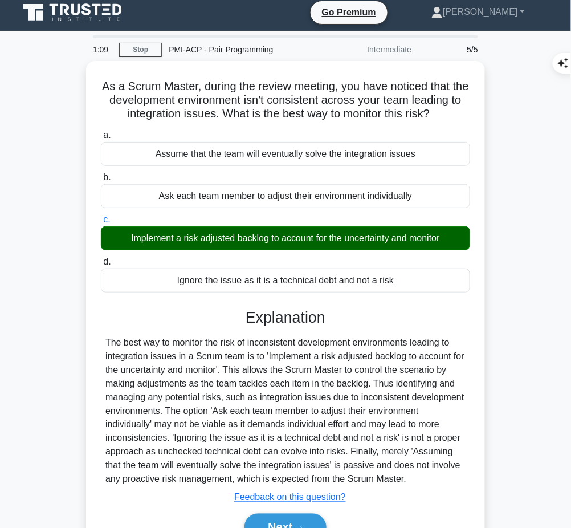
click at [316, 382] on div "The best way to monitor the risk of inconsistent development environments leadi…" at bounding box center [285, 411] width 360 height 150
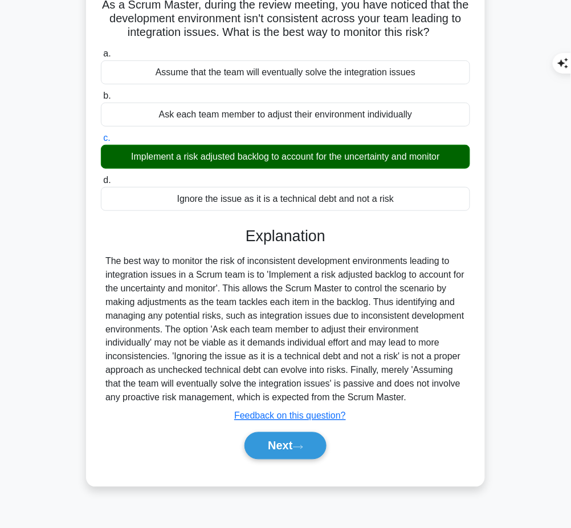
drag, startPoint x: 245, startPoint y: 233, endPoint x: 415, endPoint y: 400, distance: 238.2
click at [415, 400] on div "Explanation Submit feedback Feedback on this question? Next" at bounding box center [285, 345] width 369 height 237
copy div "Explanation The best way to monitor the risk of inconsistent development enviro…"
click at [306, 438] on button "Next" at bounding box center [286, 445] width 82 height 27
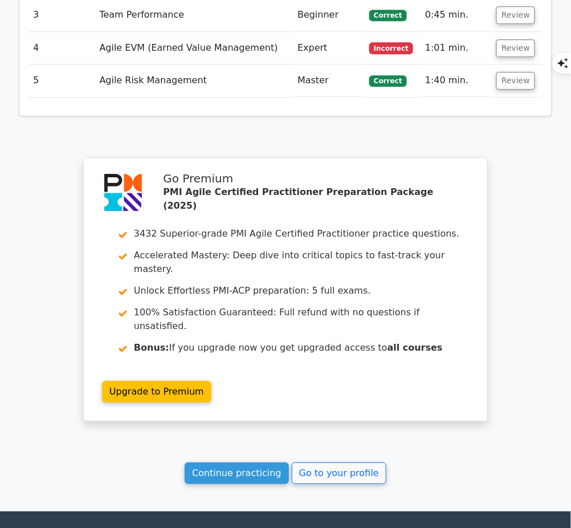
scroll to position [1502, 0]
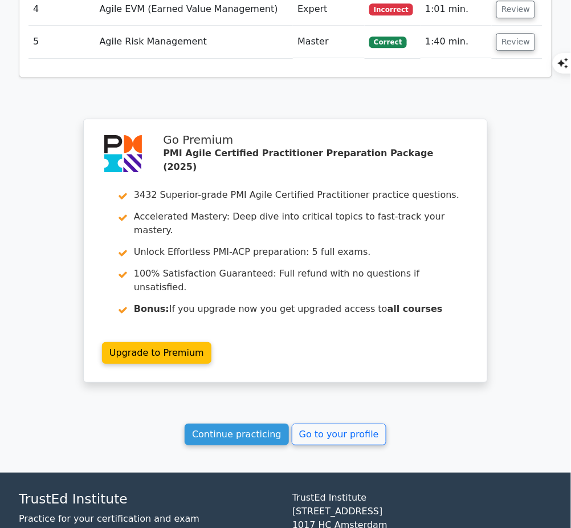
click at [218, 423] on link "Continue practicing" at bounding box center [237, 434] width 104 height 22
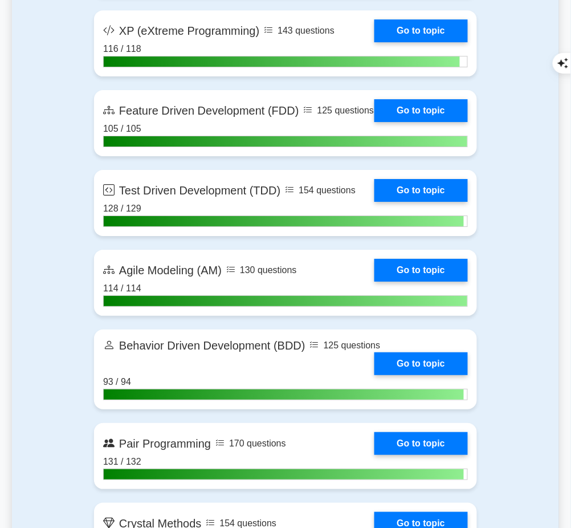
scroll to position [2406, 0]
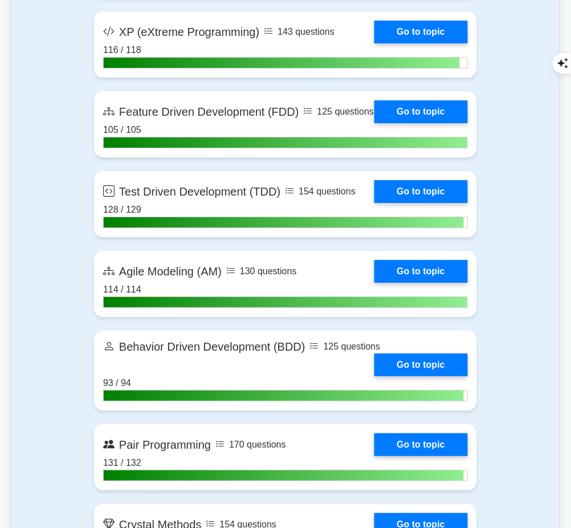
click at [405, 452] on link "Go to topic" at bounding box center [420, 444] width 93 height 23
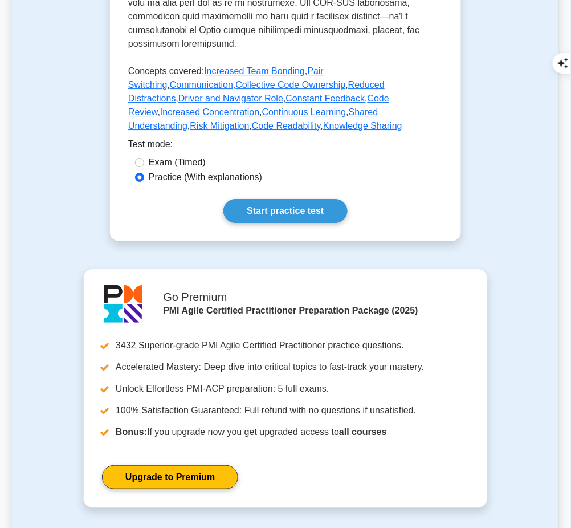
scroll to position [667, 0]
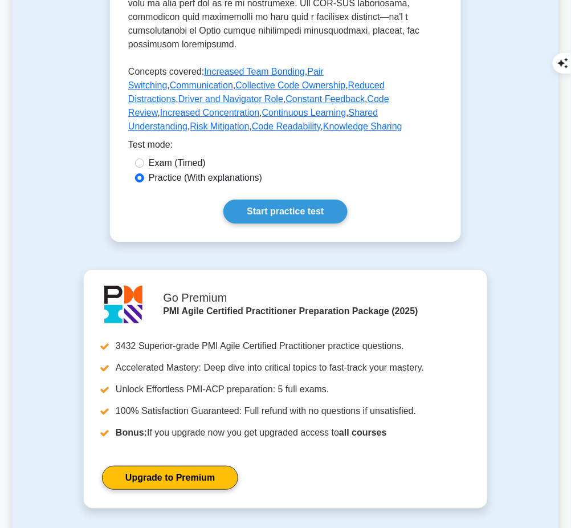
click at [290, 199] on link "Start practice test" at bounding box center [285, 211] width 124 height 24
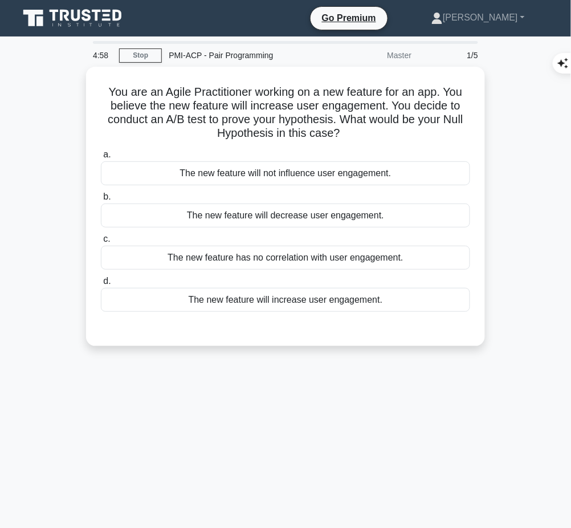
drag, startPoint x: 104, startPoint y: 90, endPoint x: 355, endPoint y: 132, distance: 254.2
click at [355, 132] on h5 "You are an Agile Practitioner working on a new feature for an app. You believe …" at bounding box center [286, 113] width 372 height 56
copy h5 "You are an Agile Practitioner working on a new feature for an app. You believe …"
click at [374, 168] on div "The new feature will not influence user engagement." at bounding box center [285, 173] width 369 height 24
click at [101, 158] on input "a. The new feature will not influence user engagement." at bounding box center [101, 154] width 0 height 7
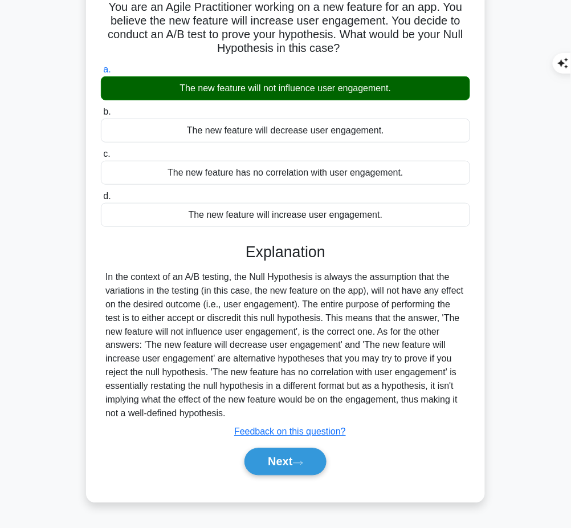
scroll to position [87, 0]
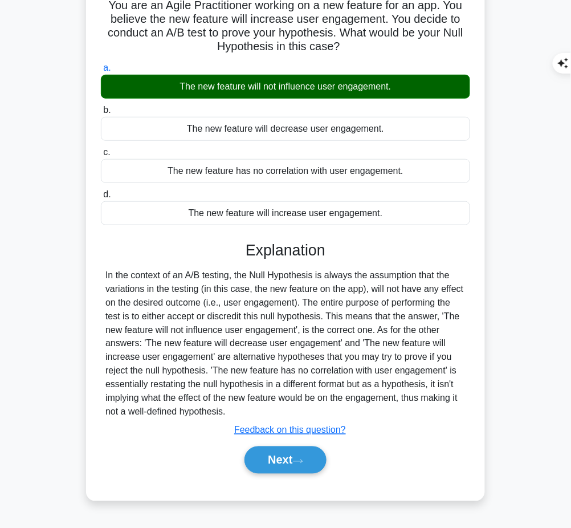
click at [303, 459] on icon at bounding box center [298, 460] width 9 height 3
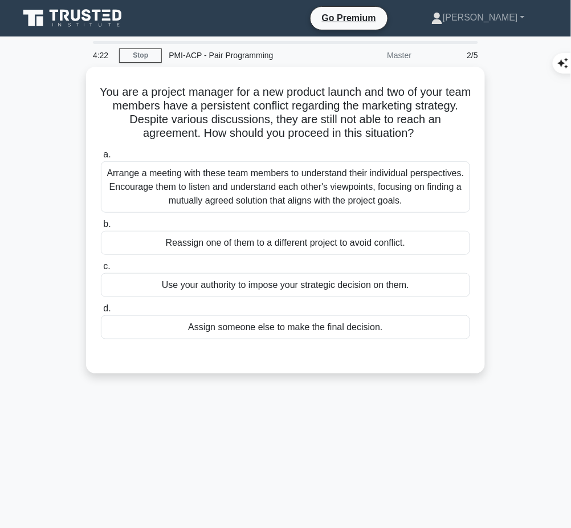
scroll to position [1, 0]
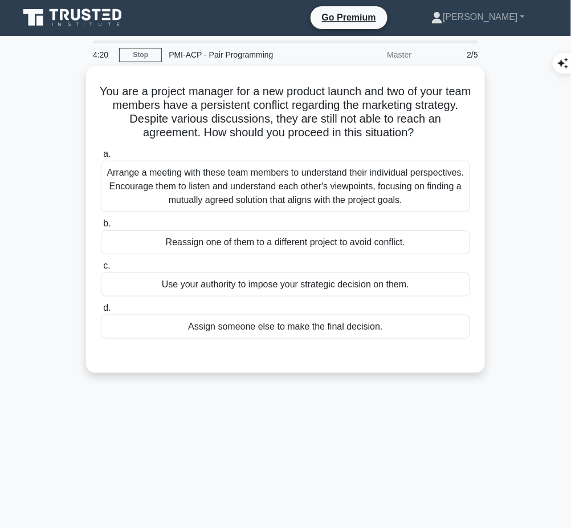
drag, startPoint x: 105, startPoint y: 85, endPoint x: 459, endPoint y: 132, distance: 356.5
click at [459, 132] on h5 "You are a project manager for a new product launch and two of your team members…" at bounding box center [286, 112] width 372 height 56
copy h5 "You are a project manager for a new product launch and two of your team members…"
click at [438, 180] on div "Arrange a meeting with these team members to understand their individual perspe…" at bounding box center [285, 186] width 369 height 51
click at [101, 158] on input "a. Arrange a meeting with these team members to understand their individual per…" at bounding box center [101, 153] width 0 height 7
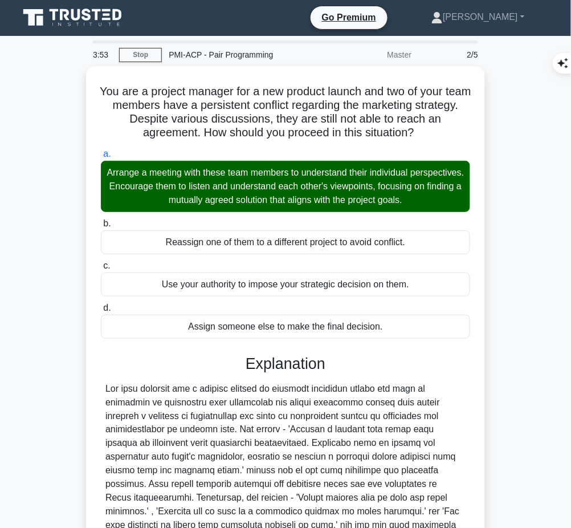
click at [311, 384] on div at bounding box center [285, 471] width 360 height 178
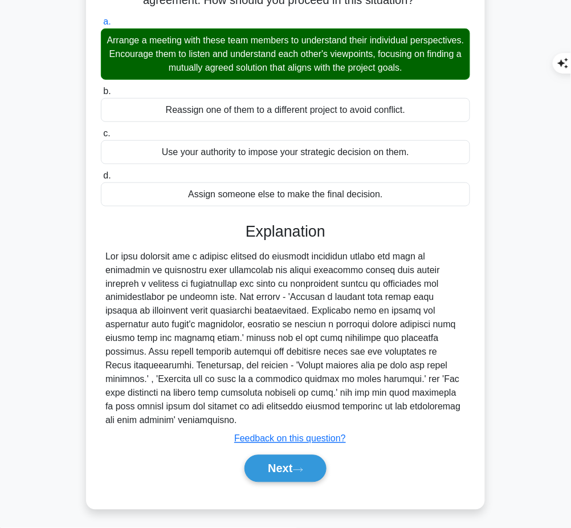
drag, startPoint x: 246, startPoint y: 229, endPoint x: 227, endPoint y: 357, distance: 129.7
click at [233, 414] on div "Explanation Submit feedback Feedback on this question? Next" at bounding box center [285, 354] width 369 height 264
copy div "Explanation The best approach for a project manager in managing conflicts withi…"
click at [297, 459] on button "Next" at bounding box center [286, 468] width 82 height 27
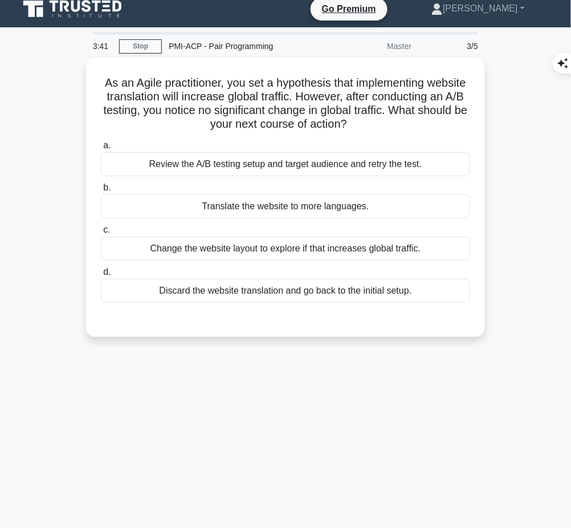
scroll to position [0, 0]
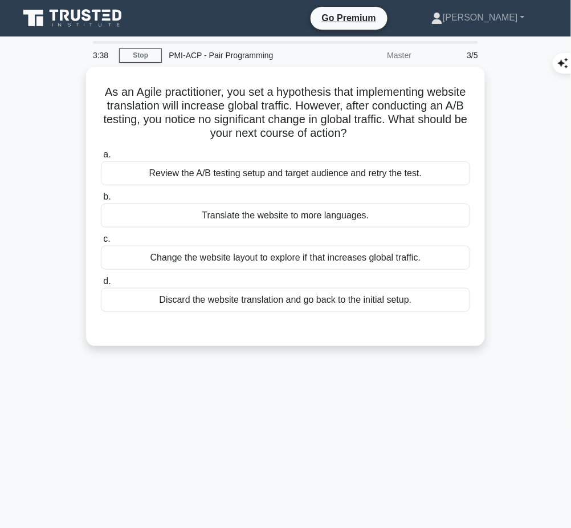
drag, startPoint x: 117, startPoint y: 88, endPoint x: 430, endPoint y: 132, distance: 316.1
click at [430, 132] on h5 "As an Agile practitioner, you set a hypothesis that implementing website transl…" at bounding box center [286, 113] width 372 height 56
copy h5 "As an Agile practitioner, you set a hypothesis that implementing website transl…"
click at [400, 174] on div "Review the A/B testing setup and target audience and retry the test." at bounding box center [285, 173] width 369 height 24
click at [101, 158] on input "a. Review the A/B testing setup and target audience and retry the test." at bounding box center [101, 154] width 0 height 7
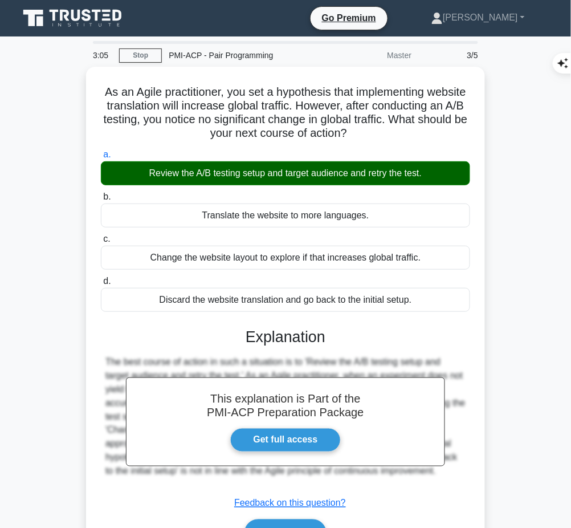
click at [59, 220] on div "As an Agile practitioner, you set a hypothesis that implementing website transl…" at bounding box center [285, 327] width 547 height 521
click at [239, 341] on h3 "Explanation" at bounding box center [286, 337] width 356 height 18
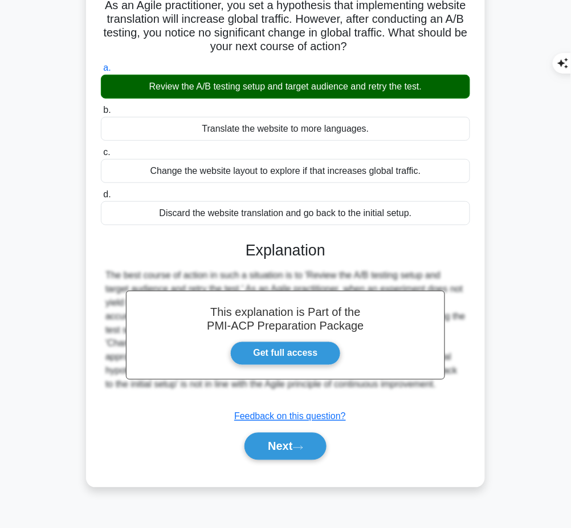
drag, startPoint x: 243, startPoint y: 244, endPoint x: 370, endPoint y: 389, distance: 192.3
click at [370, 389] on div "This explanation is Part of the PMI-ACP Preparation Package Get full access Exp…" at bounding box center [285, 345] width 369 height 237
copy div "Explanation The best course of action in such a situation is to 'Review the A/B…"
click at [270, 434] on button "Next" at bounding box center [286, 446] width 82 height 27
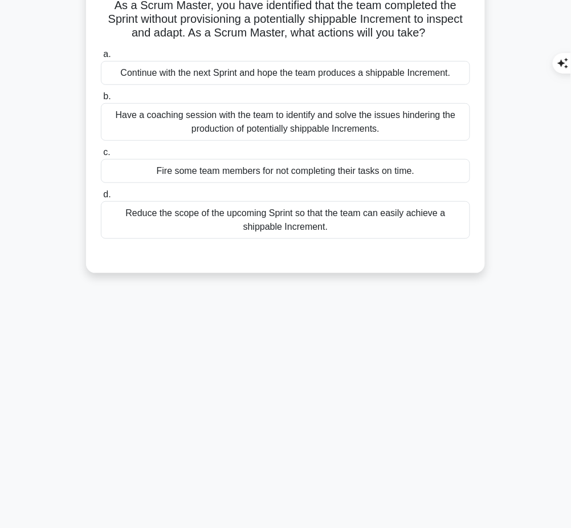
scroll to position [0, 0]
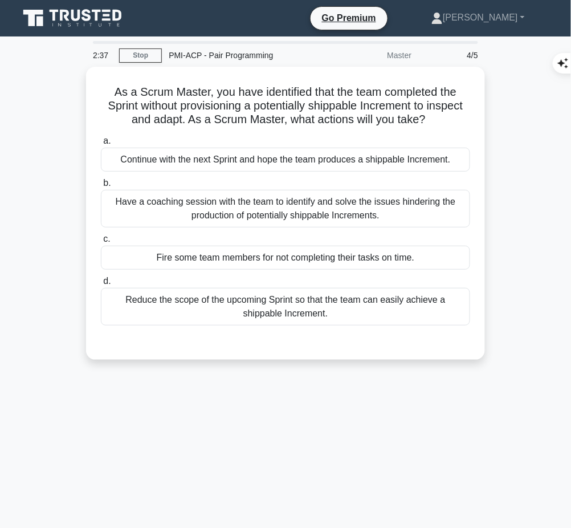
drag, startPoint x: 107, startPoint y: 88, endPoint x: 456, endPoint y: 116, distance: 350.0
click at [456, 116] on h5 "As a Scrum Master, you have identified that the team completed the Sprint witho…" at bounding box center [286, 106] width 372 height 42
copy h5 "As a Scrum Master, you have identified that the team completed the Sprint witho…"
click at [431, 214] on div "Have a coaching session with the team to identify and solve the issues hinderin…" at bounding box center [285, 209] width 369 height 38
click at [101, 187] on input "b. Have a coaching session with the team to identify and solve the issues hinde…" at bounding box center [101, 183] width 0 height 7
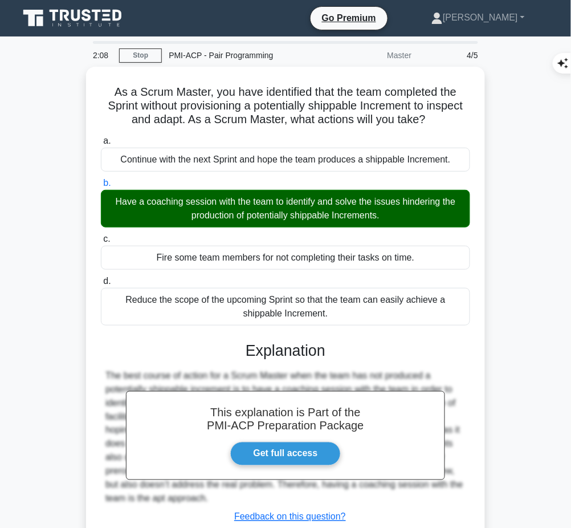
click at [308, 361] on div "This explanation is Part of the PMI-ACP Preparation Package Get full access Exp…" at bounding box center [285, 446] width 369 height 237
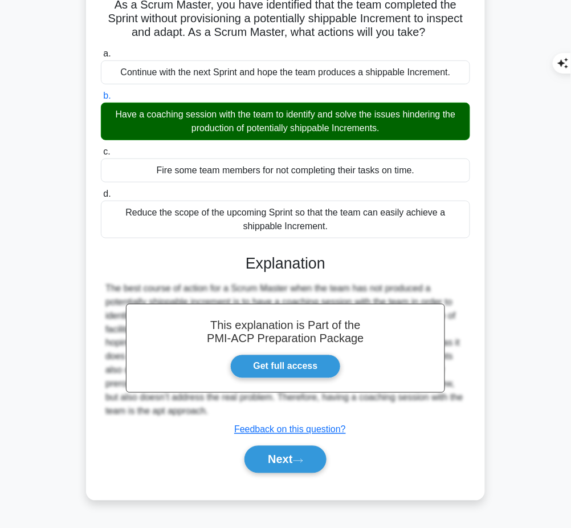
scroll to position [87, 0]
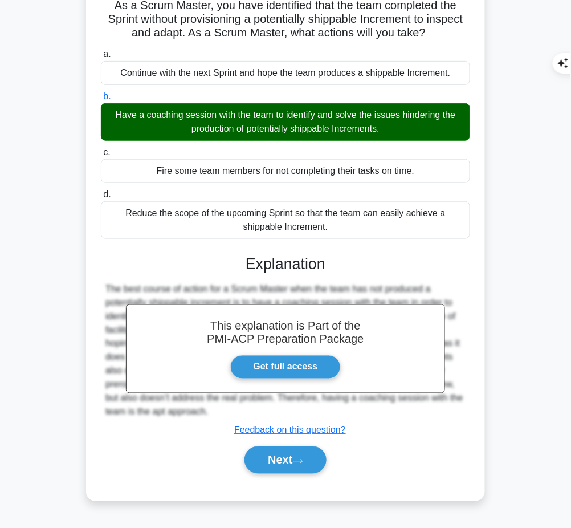
drag, startPoint x: 247, startPoint y: 260, endPoint x: 242, endPoint y: 409, distance: 149.4
click at [242, 409] on div "This explanation is Part of the PMI-ACP Preparation Package Get full access Exp…" at bounding box center [285, 359] width 369 height 237
copy div "Explanation The best course of action for a Scrum Master when the team has not …"
click at [276, 455] on button "Next" at bounding box center [286, 459] width 82 height 27
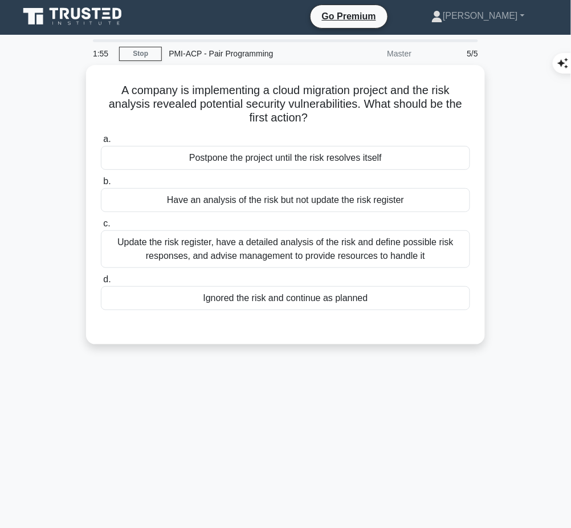
scroll to position [0, 0]
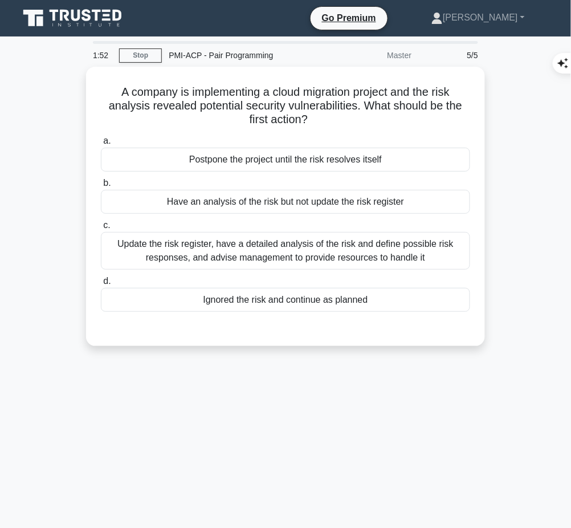
drag, startPoint x: 113, startPoint y: 89, endPoint x: 363, endPoint y: 123, distance: 251.9
click at [363, 123] on h5 "A company is implementing a cloud migration project and the risk analysis revea…" at bounding box center [286, 106] width 372 height 42
copy h5 "A company is implementing a cloud migration project and the risk analysis revea…"
click at [415, 245] on div "Update the risk register, have a detailed analysis of the risk and define possi…" at bounding box center [285, 251] width 369 height 38
click at [101, 229] on input "c. Update the risk register, have a detailed analysis of the risk and define po…" at bounding box center [101, 225] width 0 height 7
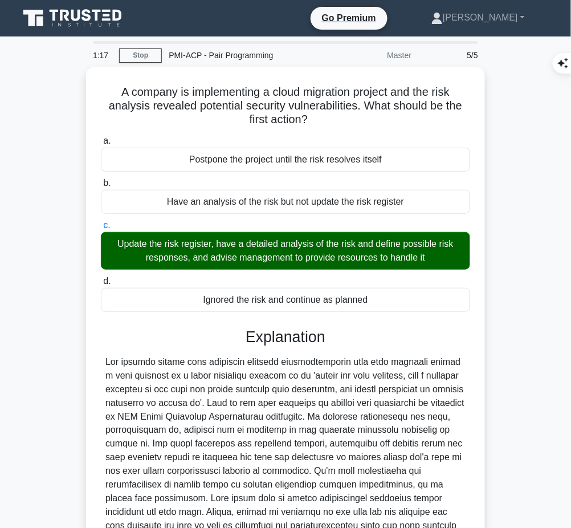
click at [278, 434] on div at bounding box center [285, 451] width 360 height 192
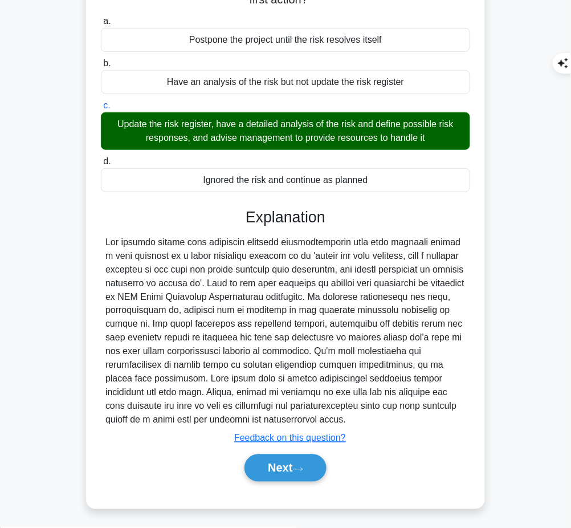
drag, startPoint x: 246, startPoint y: 215, endPoint x: 230, endPoint y: 422, distance: 207.5
click at [230, 422] on div "Explanation Submit feedback Feedback on this question? Next" at bounding box center [285, 347] width 369 height 278
copy div "Explanation The correct action when potential security vulnerabilities have bee…"
click at [272, 459] on button "Next" at bounding box center [286, 467] width 82 height 27
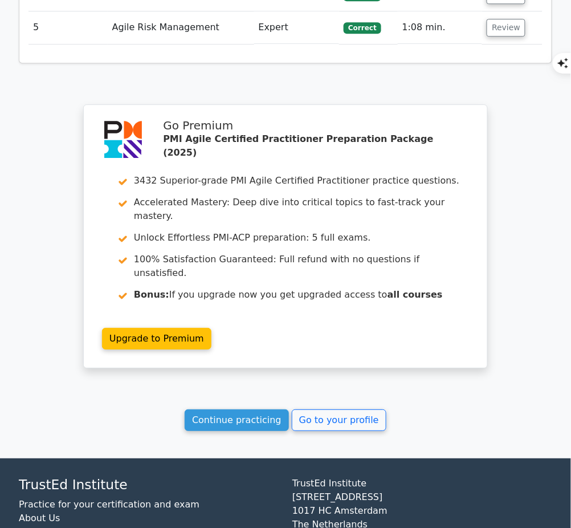
scroll to position [1490, 0]
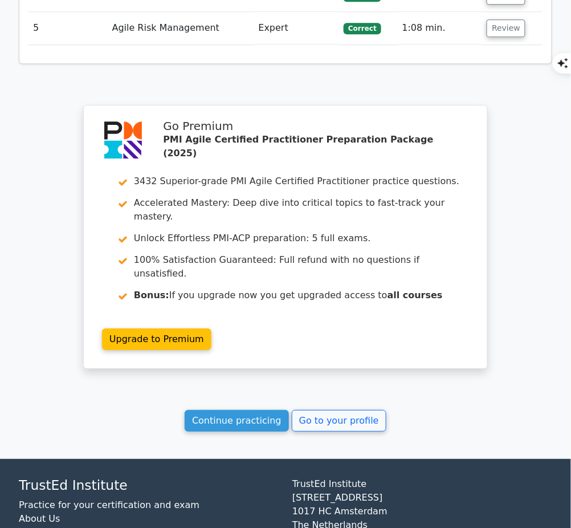
click at [251, 410] on link "Continue practicing" at bounding box center [237, 421] width 104 height 22
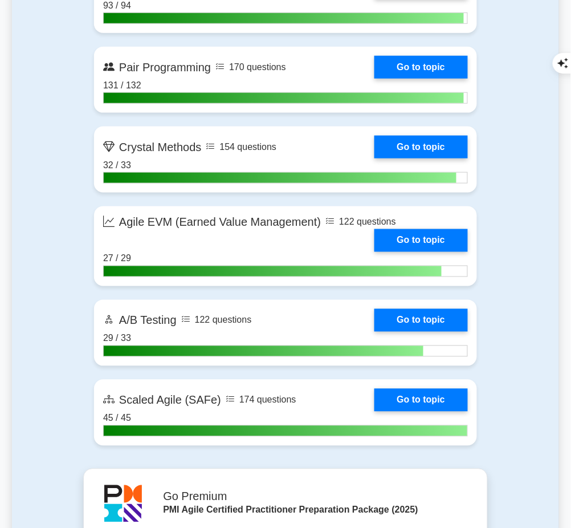
scroll to position [2784, 0]
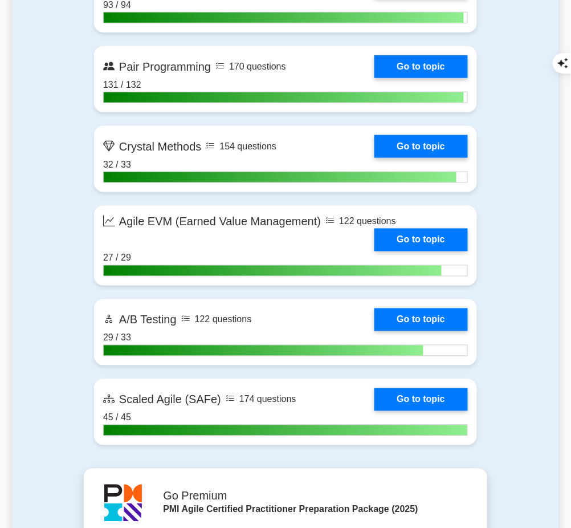
click at [394, 78] on link "Go to topic" at bounding box center [420, 66] width 93 height 23
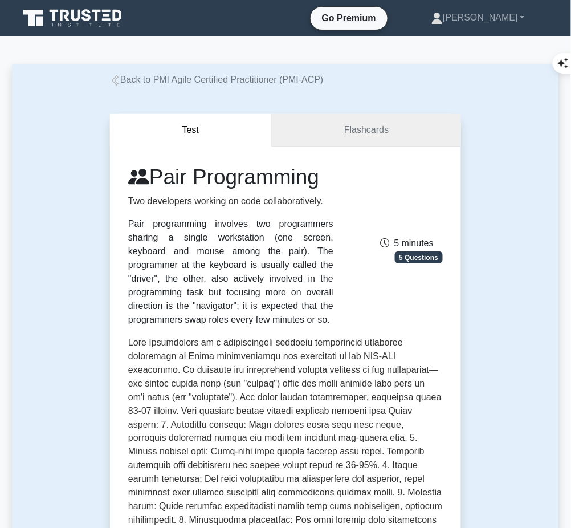
click at [372, 137] on link "Flashcards" at bounding box center [366, 130] width 189 height 32
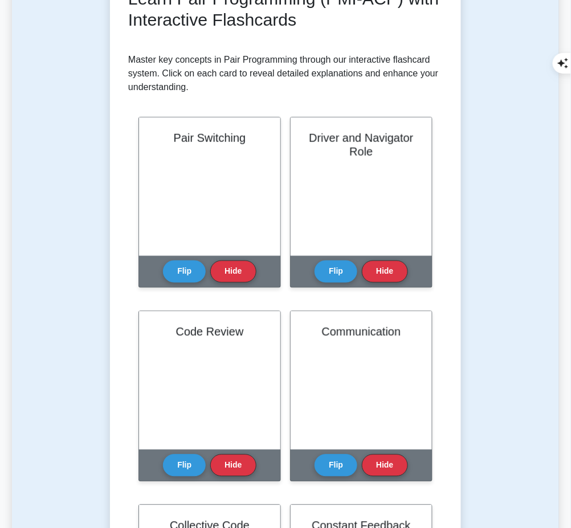
scroll to position [185, 0]
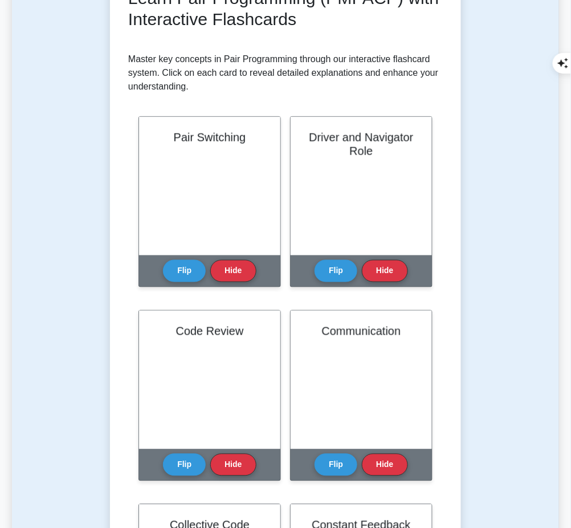
click at [178, 262] on button "Flip" at bounding box center [184, 271] width 43 height 22
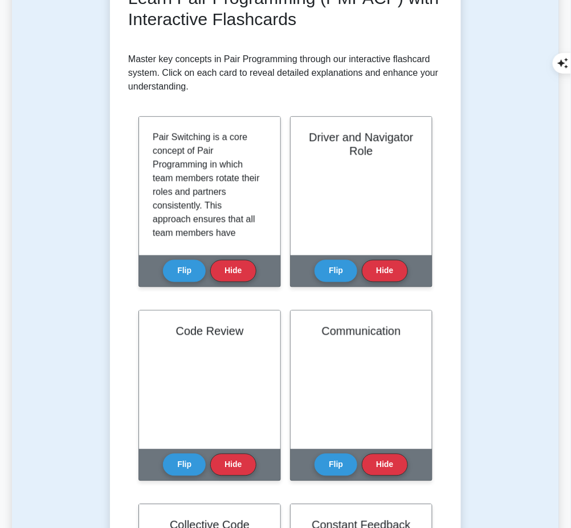
click at [153, 136] on div "Pair Switching is a core concept of Pair Programming in which team members rota…" at bounding box center [209, 186] width 141 height 139
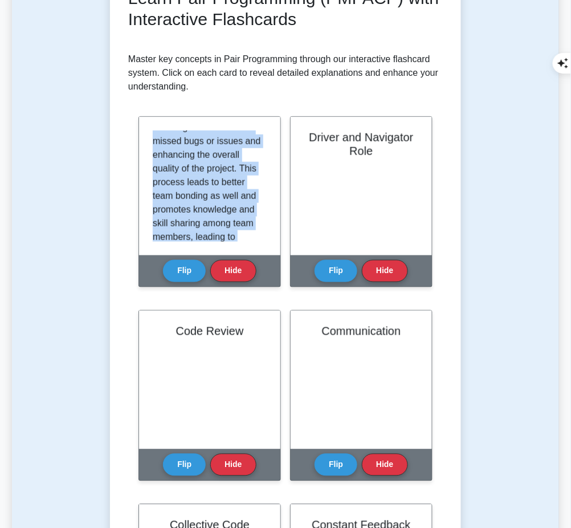
scroll to position [280, 0]
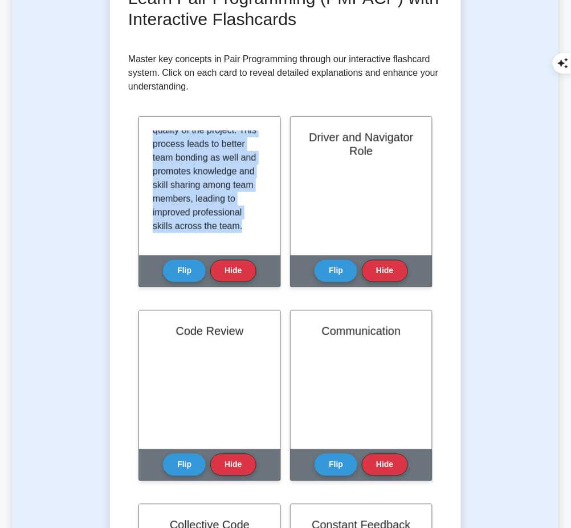
drag, startPoint x: 152, startPoint y: 130, endPoint x: 260, endPoint y: 239, distance: 154.0
click at [260, 239] on div "Pair Switching is a core concept of Pair Programming in which team members rota…" at bounding box center [209, 186] width 141 height 139
copy p "Pair Switching is a core concept of Pair Programming in which team members rota…"
click at [340, 271] on button "Flip" at bounding box center [336, 271] width 43 height 22
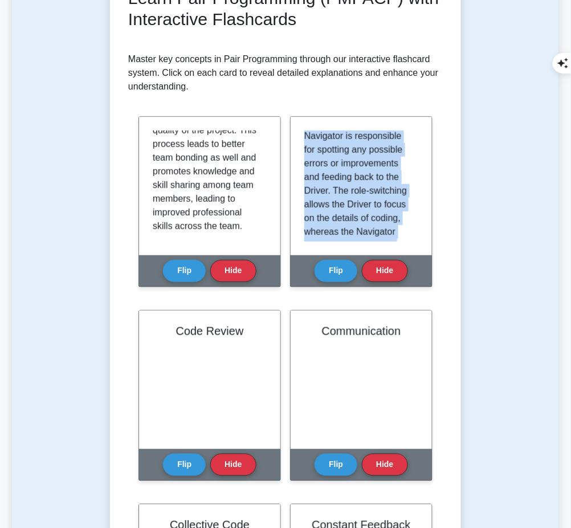
scroll to position [226, 0]
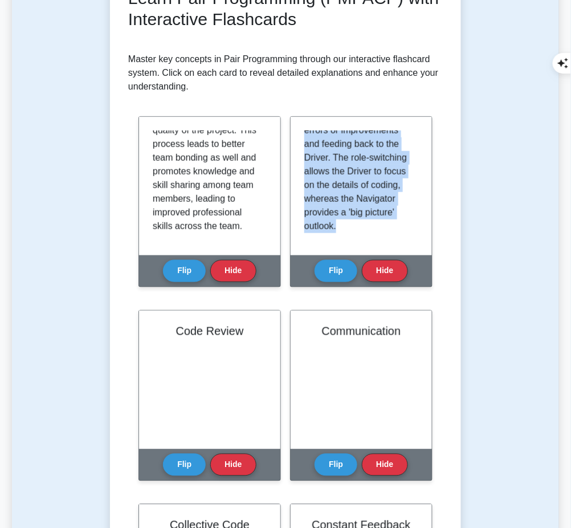
drag, startPoint x: 304, startPoint y: 132, endPoint x: 388, endPoint y: 243, distance: 139.3
click at [388, 243] on div "In Pair Programming, there are two roles, the Driver and the Navigator. The Dri…" at bounding box center [361, 186] width 141 height 139
copy p "In Pair Programming, there are two roles, the Driver and the Navigator. The Dri…"
click at [194, 454] on button "Flip" at bounding box center [184, 465] width 43 height 22
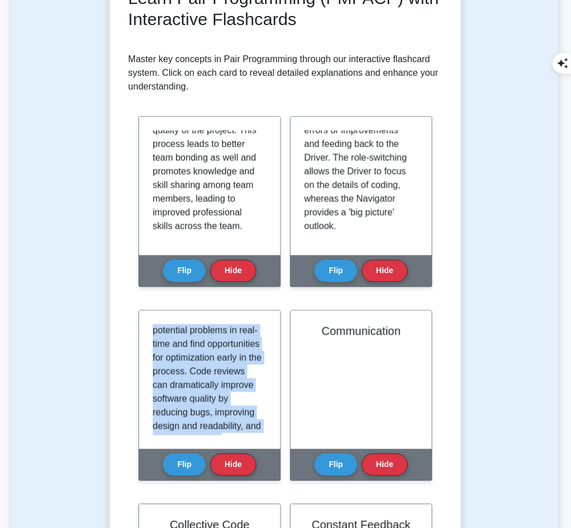
scroll to position [267, 0]
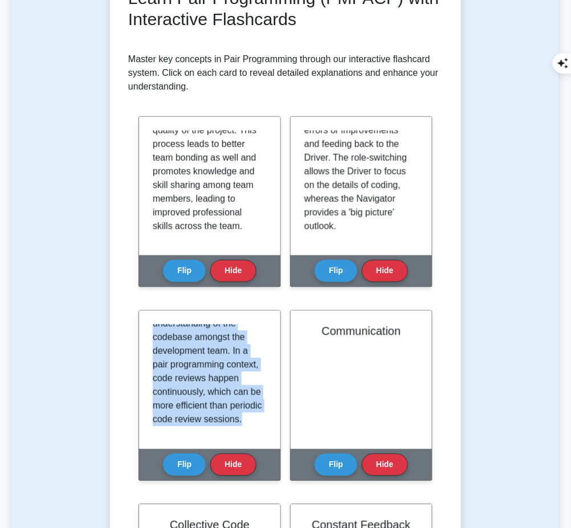
drag, startPoint x: 154, startPoint y: 325, endPoint x: 254, endPoint y: 433, distance: 146.8
click at [254, 433] on div "Code Review is another important concept in Pair Programming. In this process, …" at bounding box center [209, 380] width 141 height 139
copy p "Code Review is another important concept in Pair Programming. In this process, …"
click at [350, 454] on button "Flip" at bounding box center [336, 465] width 43 height 22
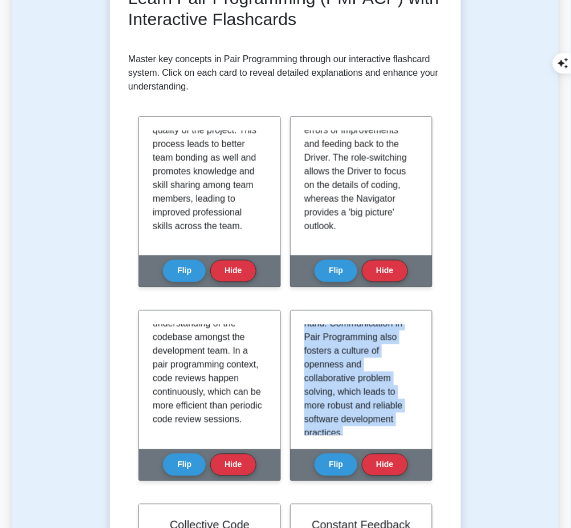
scroll to position [280, 0]
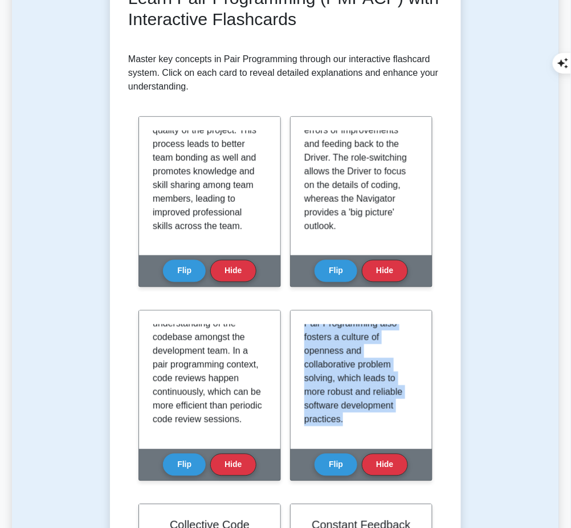
drag, startPoint x: 304, startPoint y: 323, endPoint x: 386, endPoint y: 430, distance: 135.0
click at [386, 430] on div "Communication is a pivotal concept in Pair Programming. Active communication be…" at bounding box center [361, 380] width 141 height 139
copy p "Communication is a pivotal concept in Pair Programming. Active communication be…"
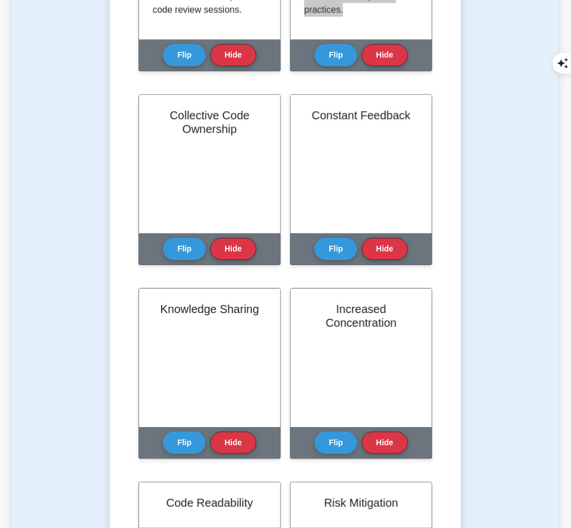
scroll to position [663, 0]
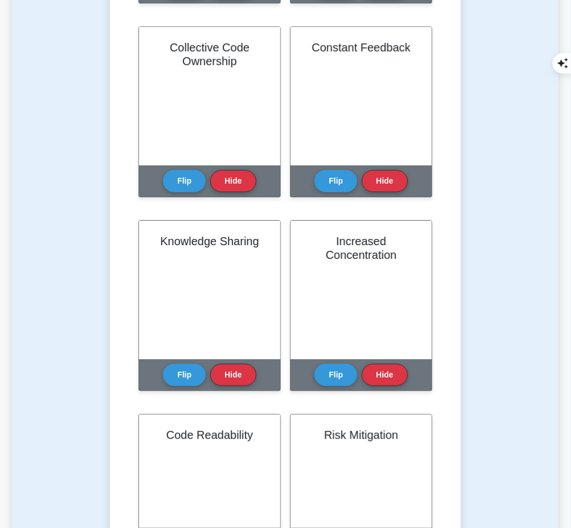
click at [190, 172] on button "Flip" at bounding box center [184, 181] width 43 height 22
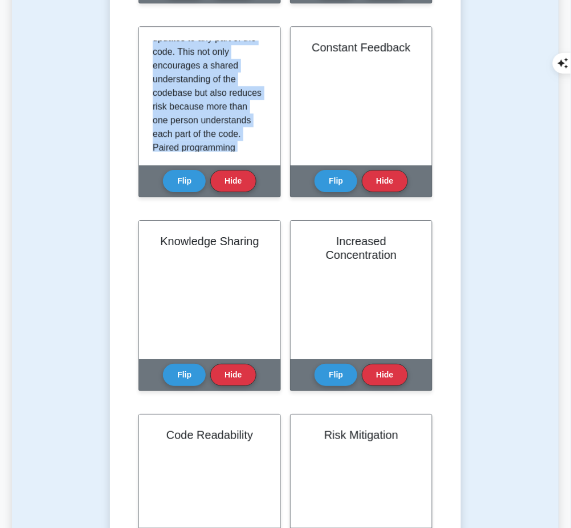
scroll to position [267, 0]
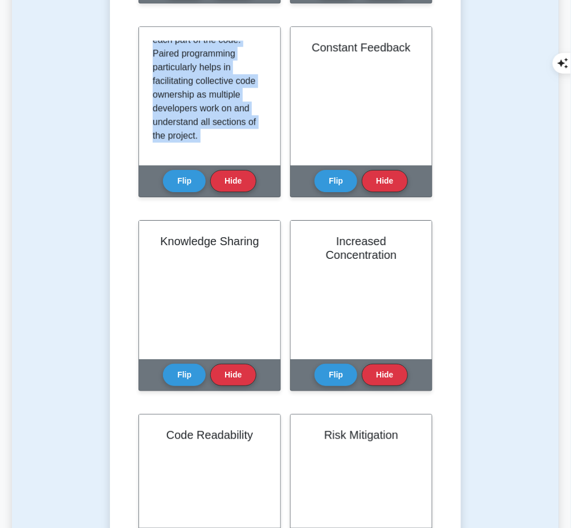
drag, startPoint x: 153, startPoint y: 36, endPoint x: 221, endPoint y: 166, distance: 147.1
click at [221, 166] on div "Collective Code Ownership Flip Hide" at bounding box center [210, 111] width 142 height 171
copy div "Collective Code Ownership is a practice in agile development and a crucial conc…"
click at [336, 176] on button "Flip" at bounding box center [336, 181] width 43 height 22
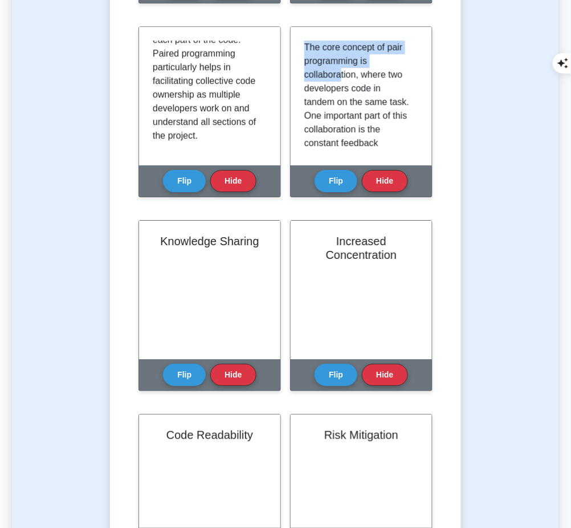
drag, startPoint x: 305, startPoint y: 39, endPoint x: 343, endPoint y: 64, distance: 45.2
click at [343, 64] on p "The core concept of pair programming is collaboration, where two developers cod…" at bounding box center [358, 224] width 109 height 369
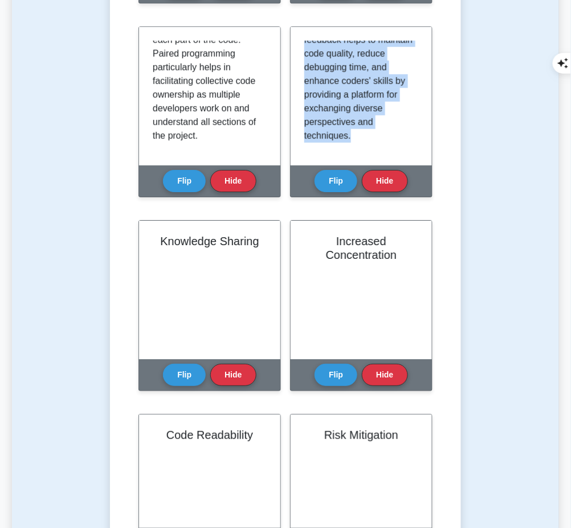
drag, startPoint x: 304, startPoint y: 39, endPoint x: 409, endPoint y: 152, distance: 154.5
click at [409, 152] on div "The core concept of pair programming is collaboration, where two developers cod…" at bounding box center [361, 96] width 141 height 139
copy p "The core concept of pair programming is collaboration, where two developers cod…"
click at [190, 364] on button "Flip" at bounding box center [184, 375] width 43 height 22
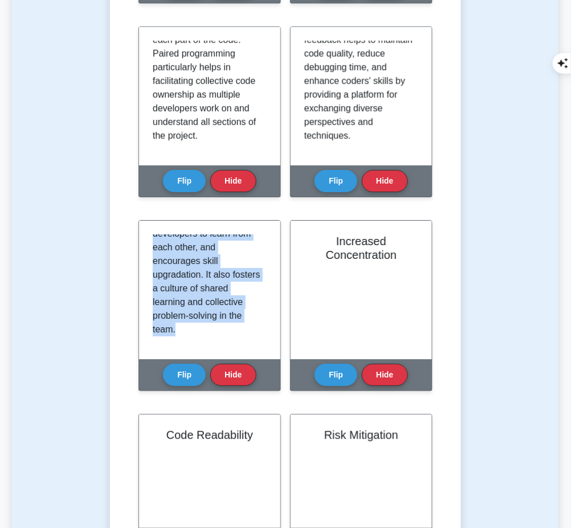
scroll to position [253, 0]
drag, startPoint x: 153, startPoint y: 234, endPoint x: 236, endPoint y: 343, distance: 137.0
click at [236, 343] on div "Pair programming promotes active knowledge sharing between developers. Since th…" at bounding box center [209, 290] width 141 height 139
copy p "Pair programming promotes active knowledge sharing between developers. Since th…"
click at [334, 370] on button "Flip" at bounding box center [336, 375] width 43 height 22
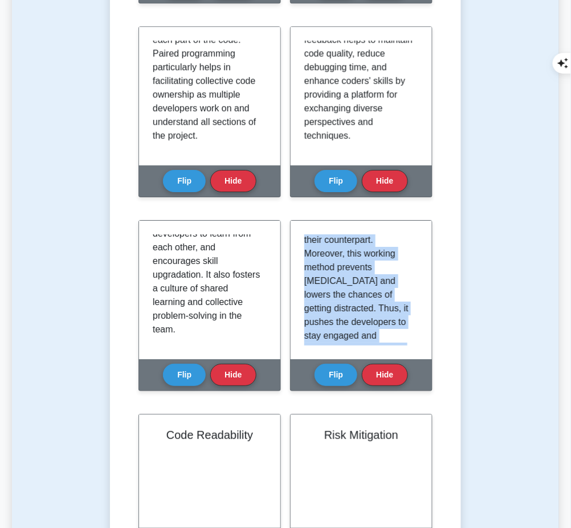
scroll to position [198, 0]
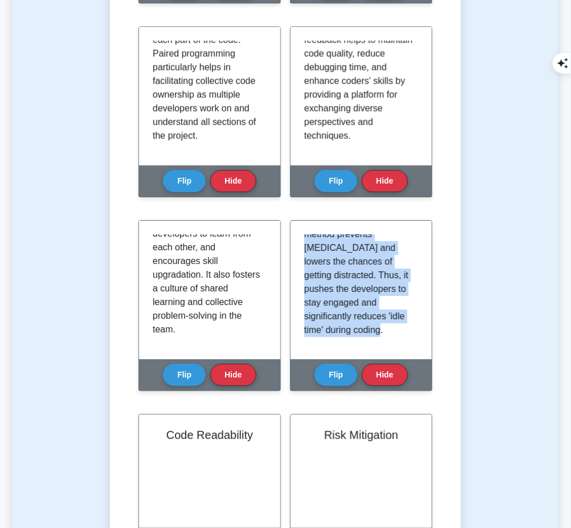
drag, startPoint x: 305, startPoint y: 237, endPoint x: 400, endPoint y: 337, distance: 137.9
click at [400, 337] on div "Pair programming is beneficial for increasing the overall concentration on the …" at bounding box center [361, 289] width 114 height 111
copy p "Pair programming is beneficial for increasing the overall concentration on the …"
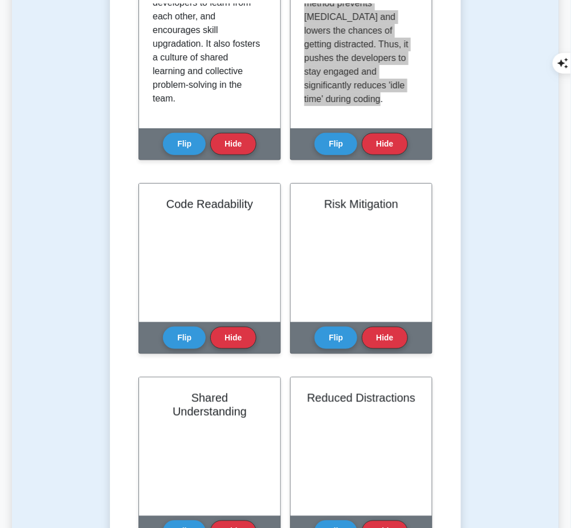
scroll to position [1044, 0]
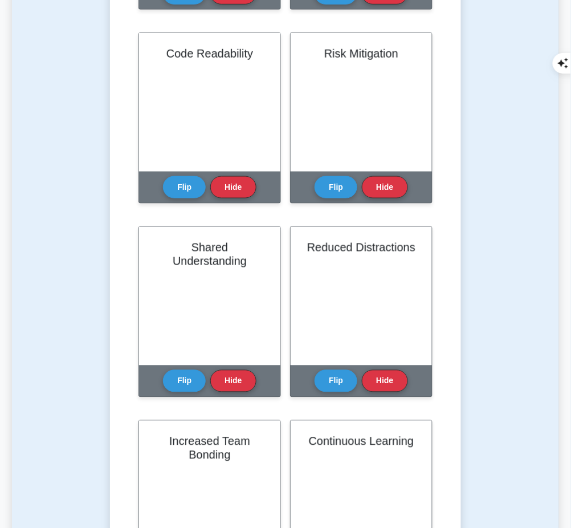
click at [194, 186] on button "Flip" at bounding box center [184, 187] width 43 height 22
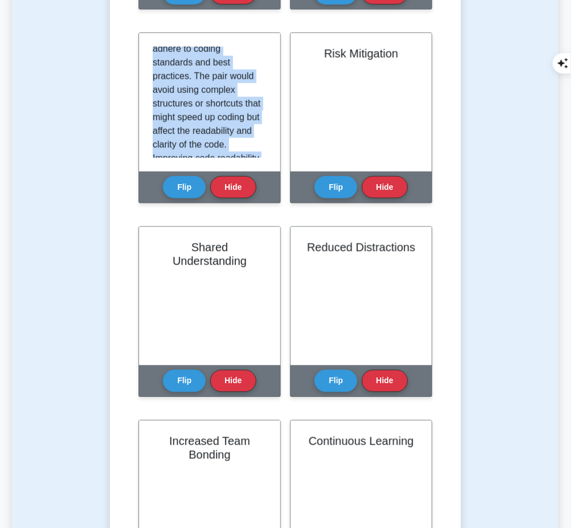
scroll to position [213, 0]
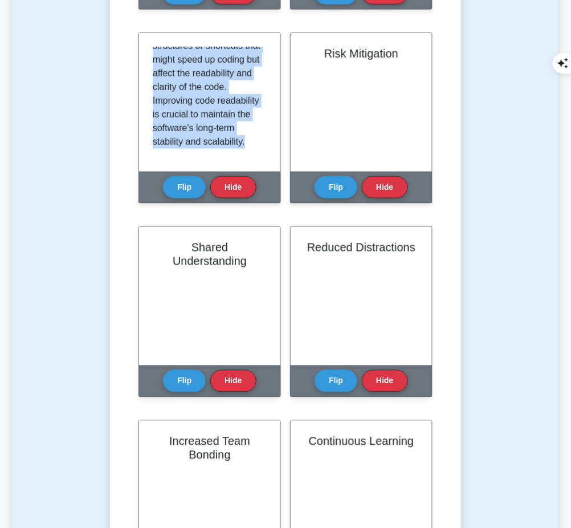
drag, startPoint x: 155, startPoint y: 48, endPoint x: 271, endPoint y: 164, distance: 164.4
click at [271, 164] on div "Another important aspect of pair programming is ensuring code readability. Sinc…" at bounding box center [209, 102] width 141 height 139
copy p "Another important aspect of pair programming is ensuring code readability. Sinc…"
click at [335, 180] on button "Flip" at bounding box center [336, 187] width 43 height 22
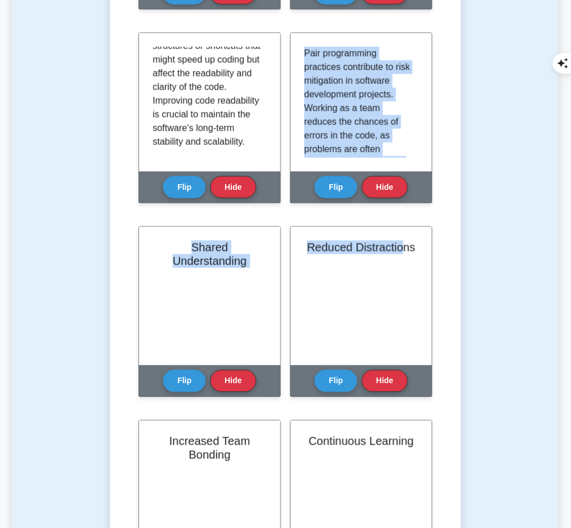
drag, startPoint x: 304, startPoint y: 47, endPoint x: 407, endPoint y: 241, distance: 219.3
click at [356, 83] on p "Pair programming practices contribute to risk mitigation in software developmen…" at bounding box center [358, 204] width 109 height 315
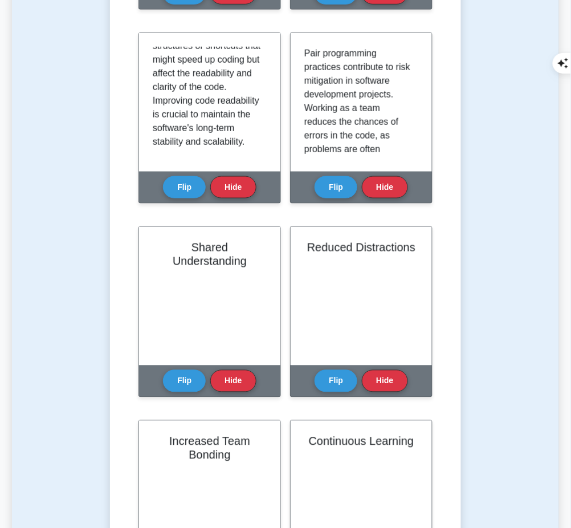
click at [307, 50] on p "Pair programming practices contribute to risk mitigation in software developmen…" at bounding box center [358, 204] width 109 height 315
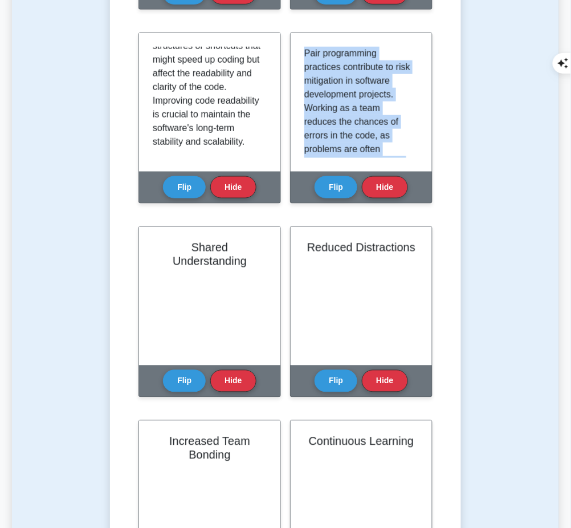
drag, startPoint x: 305, startPoint y: 48, endPoint x: 421, endPoint y: 218, distance: 205.4
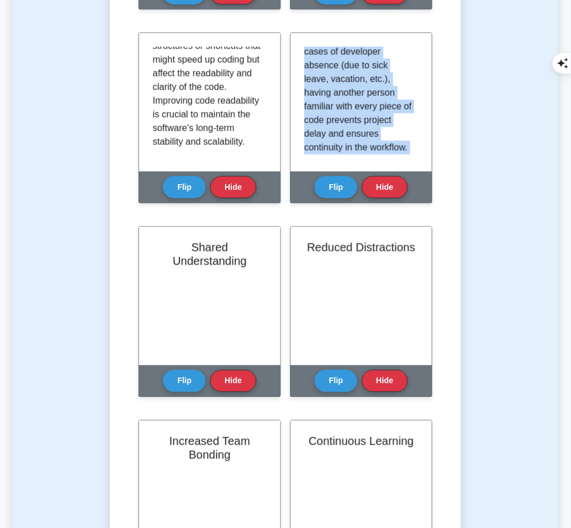
scroll to position [226, 0]
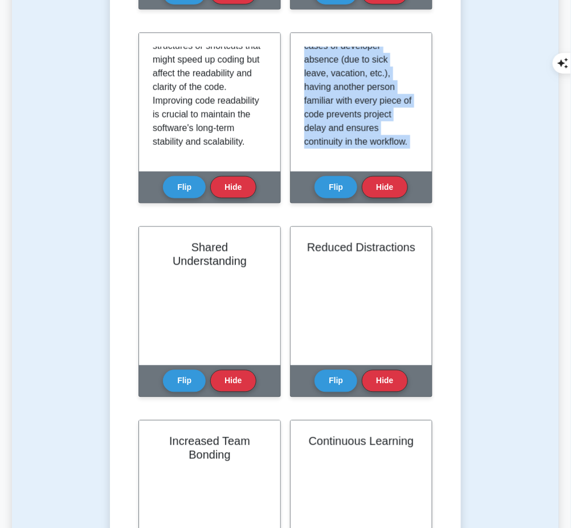
copy div "Pair programming practices contribute to risk mitigation in software developmen…"
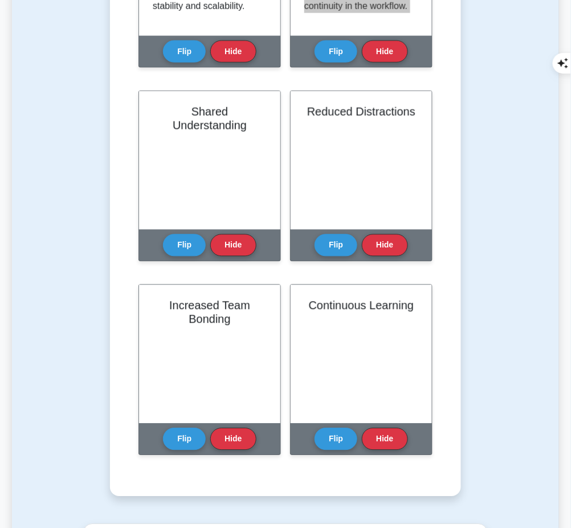
scroll to position [1180, 0]
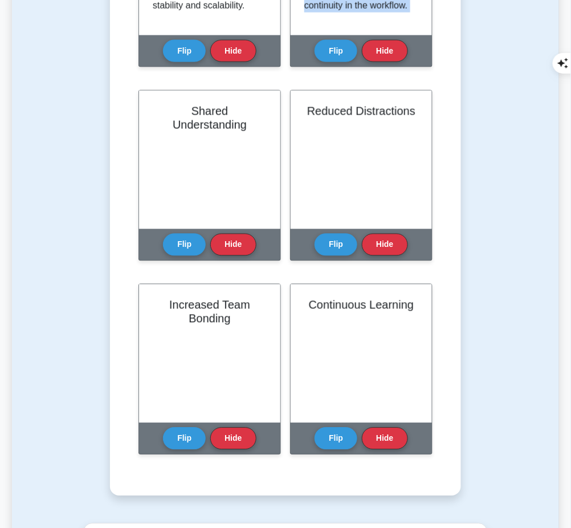
click at [189, 246] on button "Flip" at bounding box center [184, 245] width 43 height 22
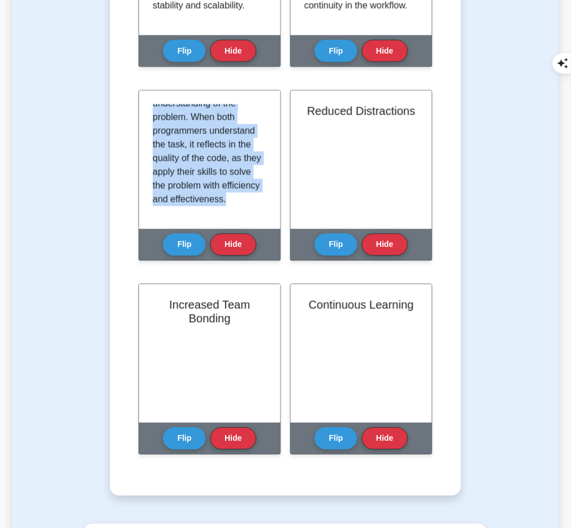
scroll to position [198, 0]
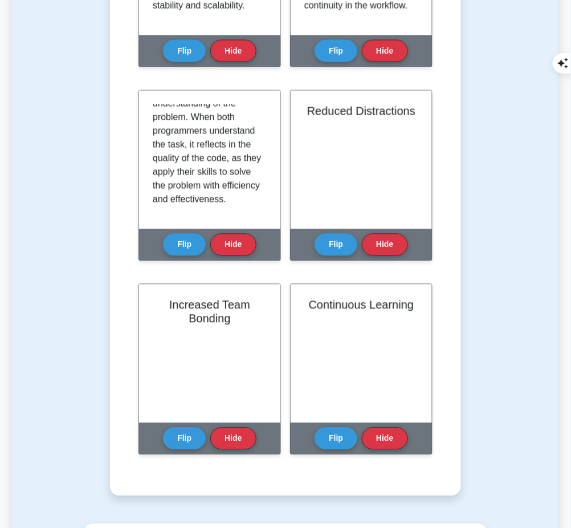
drag, startPoint x: 154, startPoint y: 107, endPoint x: 274, endPoint y: 232, distance: 172.9
click at [274, 232] on div "Shared Understanding In Pair Programming, shared understanding is essential. It…" at bounding box center [210, 175] width 142 height 171
click at [210, 180] on p "In Pair Programming, shared understanding is essential. It helps both programme…" at bounding box center [207, 70] width 109 height 274
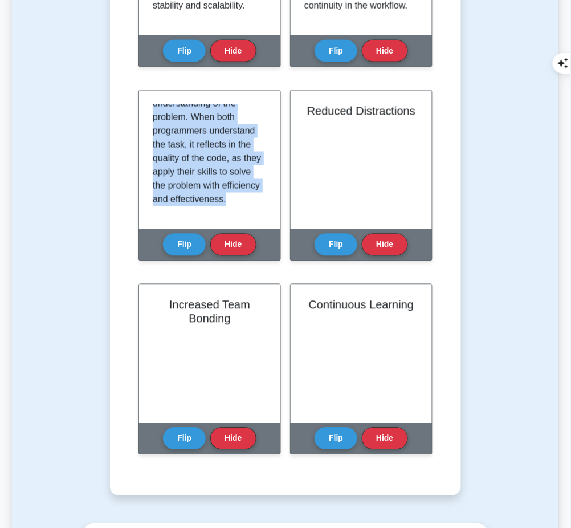
drag, startPoint x: 153, startPoint y: 106, endPoint x: 238, endPoint y: 209, distance: 134.0
click at [238, 209] on div "In Pair Programming, shared understanding is essential. It helps both programme…" at bounding box center [210, 159] width 114 height 111
click at [329, 234] on button "Flip" at bounding box center [336, 245] width 43 height 22
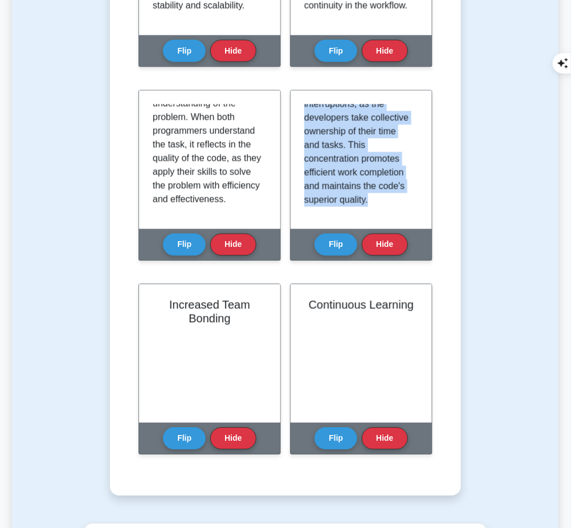
drag, startPoint x: 304, startPoint y: 103, endPoint x: 377, endPoint y: 207, distance: 126.8
click at [377, 207] on div "Pair Programming enhances focus, thereby reducing distractions. As two programm…" at bounding box center [361, 159] width 114 height 111
click at [177, 428] on button "Flip" at bounding box center [184, 438] width 43 height 22
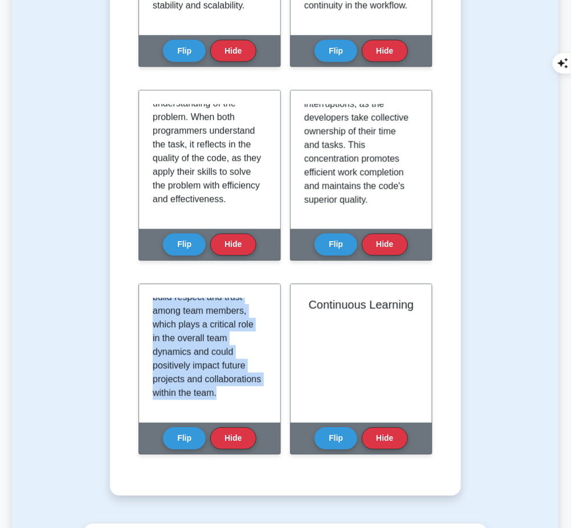
drag, startPoint x: 153, startPoint y: 299, endPoint x: 241, endPoint y: 408, distance: 139.5
click at [241, 408] on div "An indirect but valuable outcome of Pair Programming is increased team bonding.…" at bounding box center [209, 353] width 141 height 139
click at [335, 441] on button "Flip" at bounding box center [336, 438] width 43 height 22
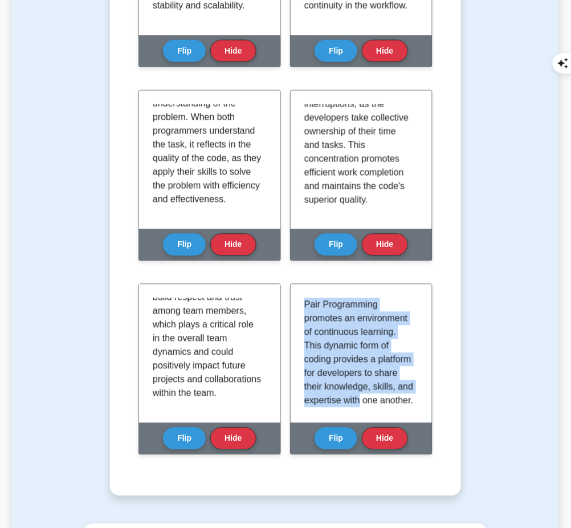
drag, startPoint x: 304, startPoint y: 298, endPoint x: 404, endPoint y: 390, distance: 135.5
click at [404, 390] on p "Pair Programming promotes an environment of continuous learning. This dynamic f…" at bounding box center [358, 448] width 109 height 301
click at [341, 349] on p "Pair Programming promotes an environment of continuous learning. This dynamic f…" at bounding box center [358, 448] width 109 height 301
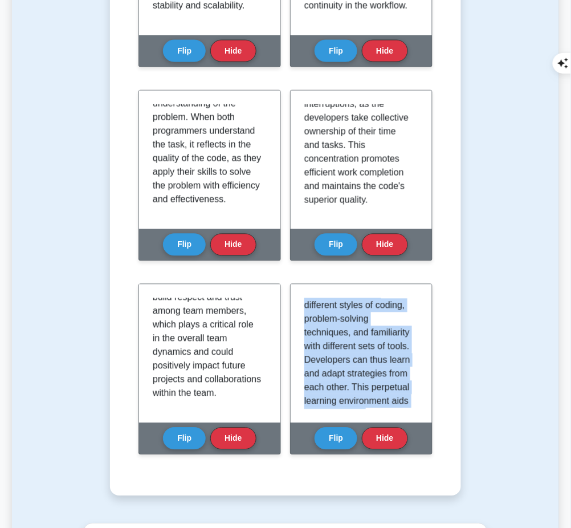
scroll to position [213, 0]
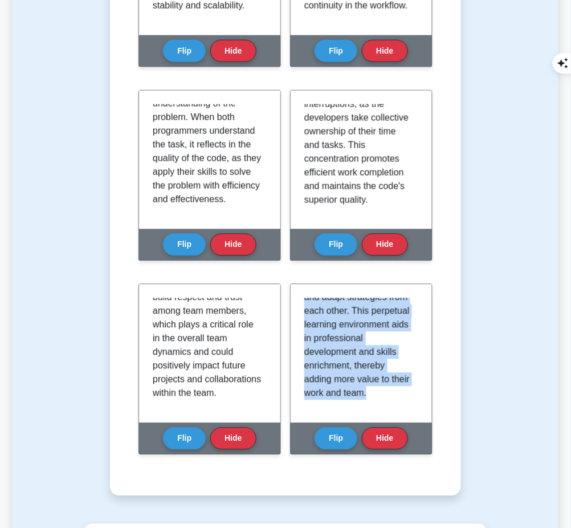
drag, startPoint x: 306, startPoint y: 299, endPoint x: 413, endPoint y: 414, distance: 157.7
click at [413, 414] on div "Pair Programming promotes an environment of continuous learning. This dynamic f…" at bounding box center [361, 353] width 141 height 139
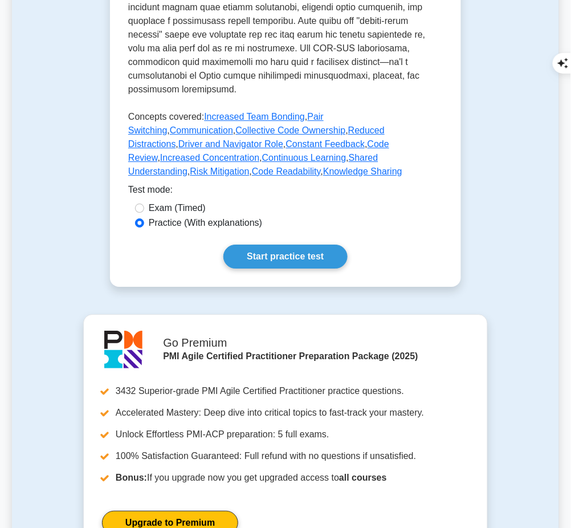
scroll to position [605, 0]
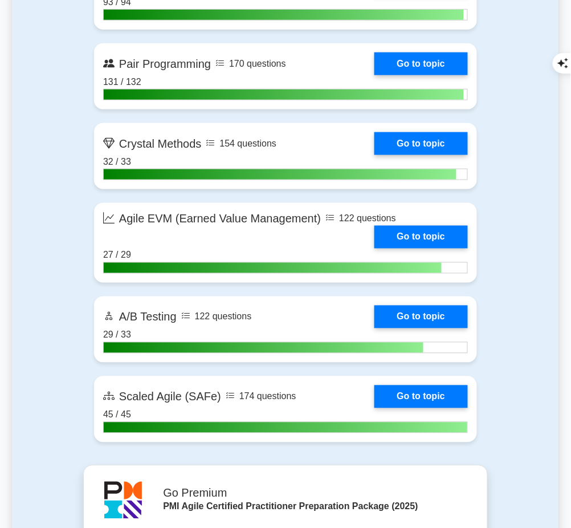
click at [414, 151] on link "Go to topic" at bounding box center [420, 143] width 93 height 23
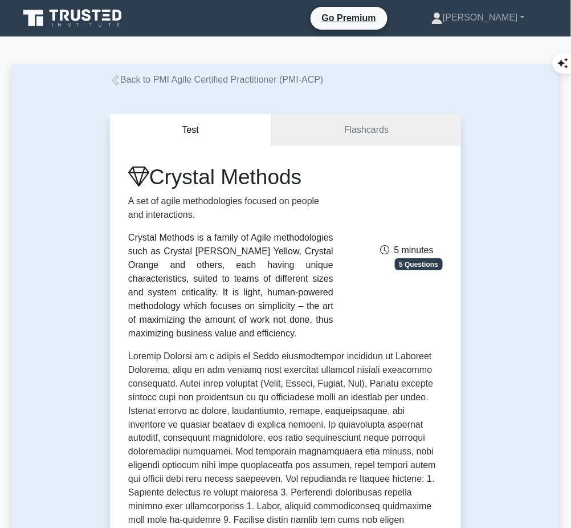
scroll to position [105, 0]
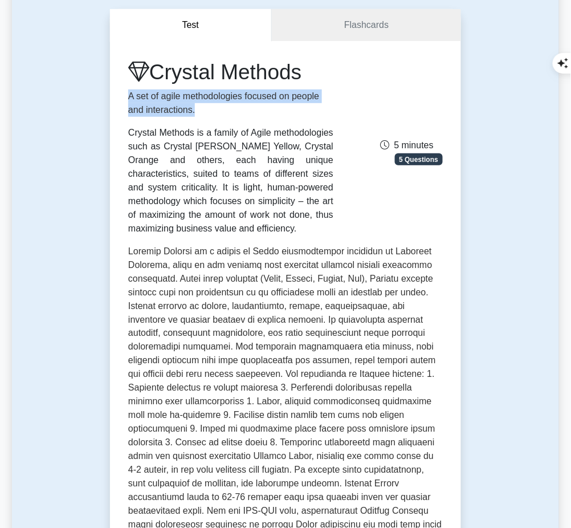
drag, startPoint x: 127, startPoint y: 93, endPoint x: 196, endPoint y: 111, distance: 71.6
click at [196, 111] on div "Crystal Methods A set of agile methodologies focused on people and interactions…" at bounding box center [230, 147] width 219 height 176
copy p "A set of agile methodologies focused on people and interactions."
